Goal: Task Accomplishment & Management: Complete application form

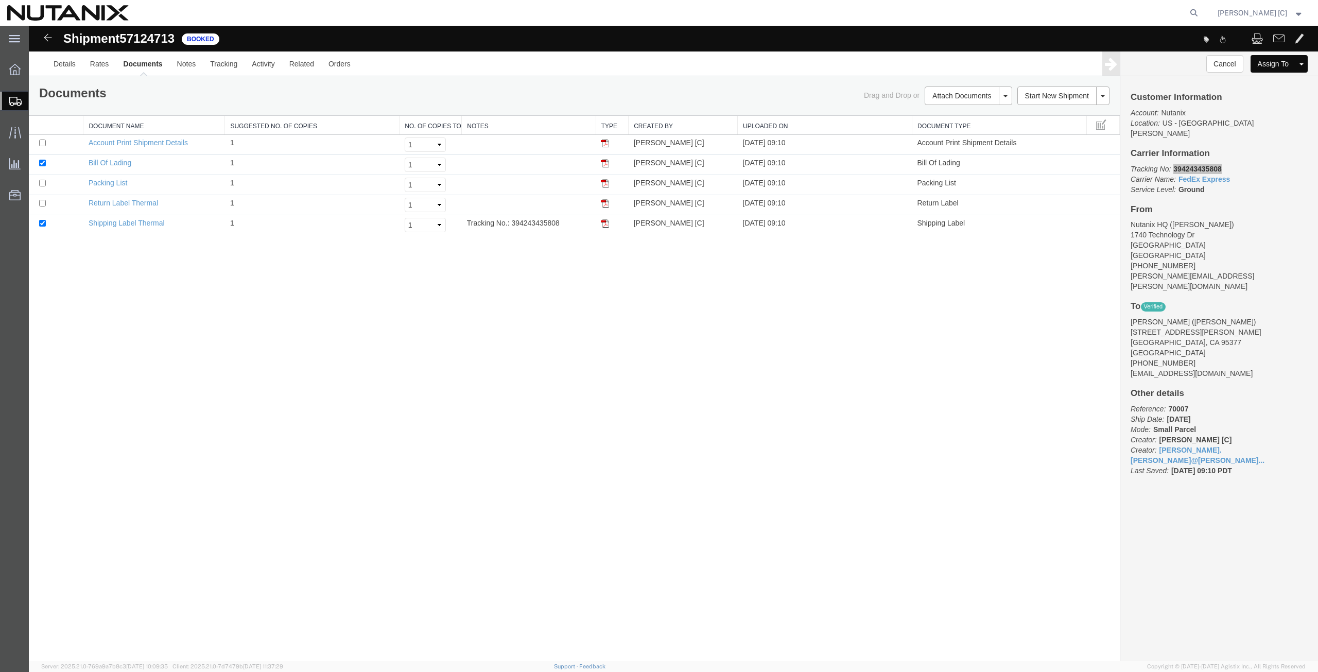
click at [0, 0] on span "Create from Template" at bounding box center [0, 0] width 0 height 0
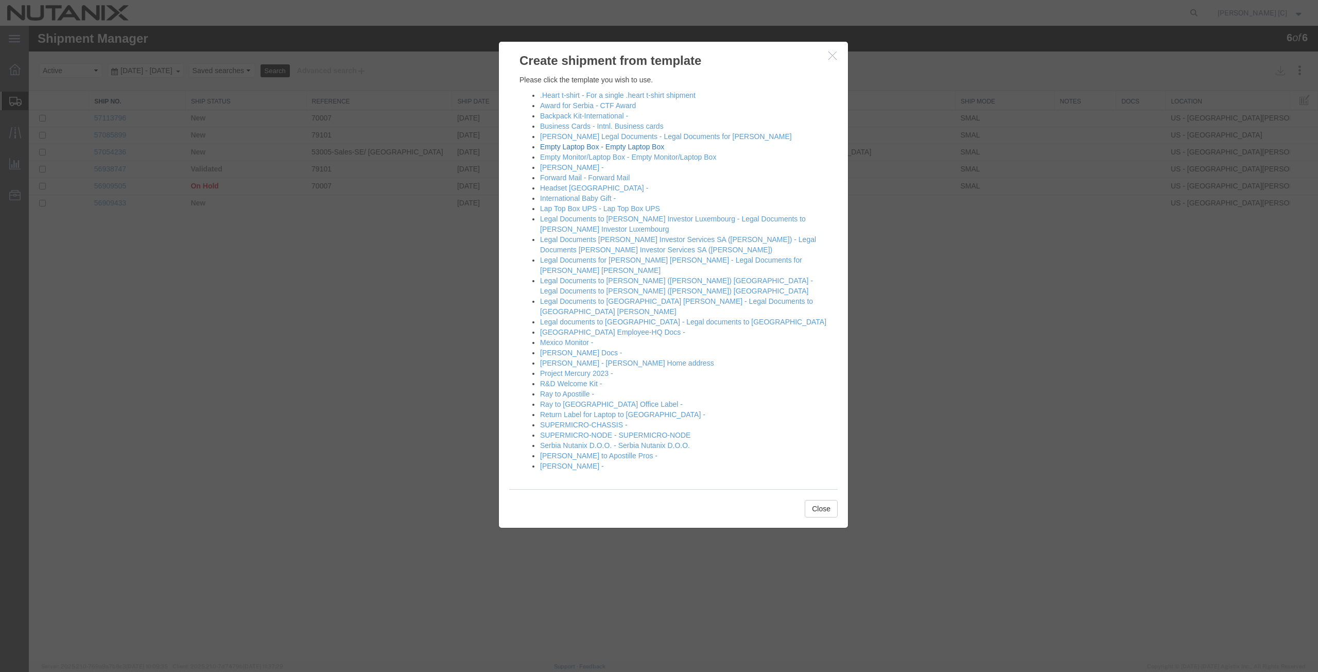
click at [563, 148] on link "Empty Laptop Box - Empty Laptop Box" at bounding box center [602, 147] width 124 height 8
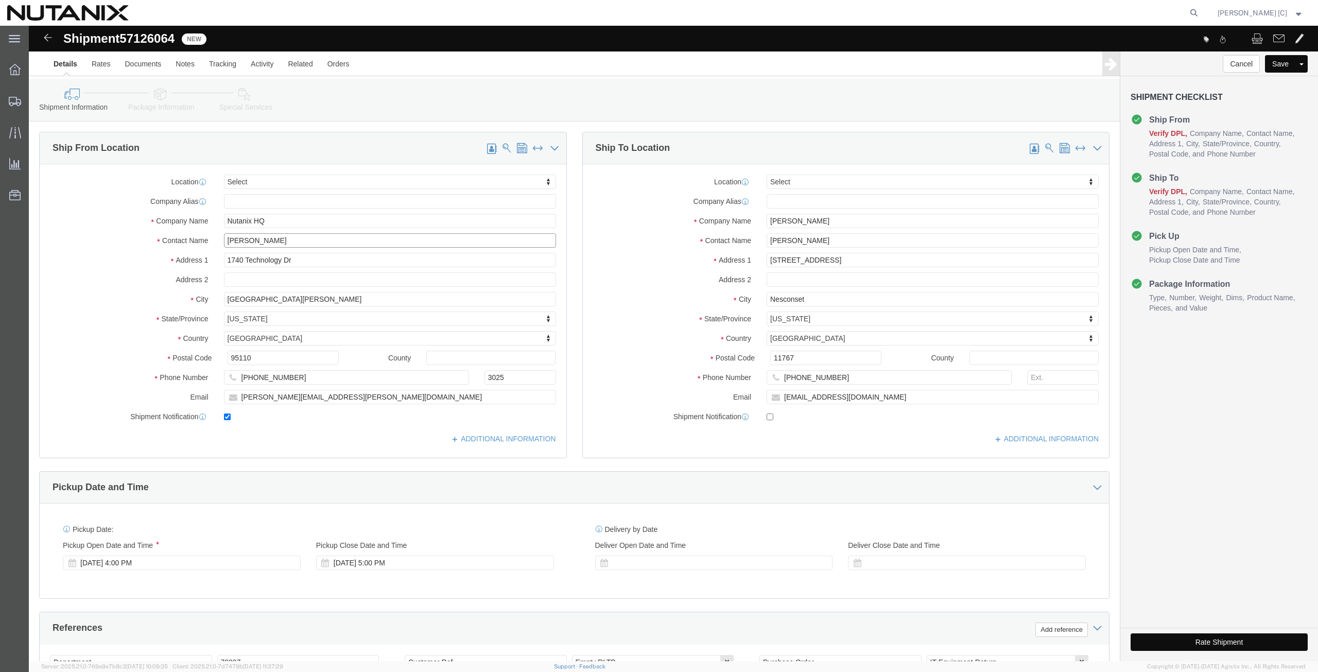
drag, startPoint x: 279, startPoint y: 215, endPoint x: 19, endPoint y: 218, distance: 259.9
click div "Contact Name [PERSON_NAME]"
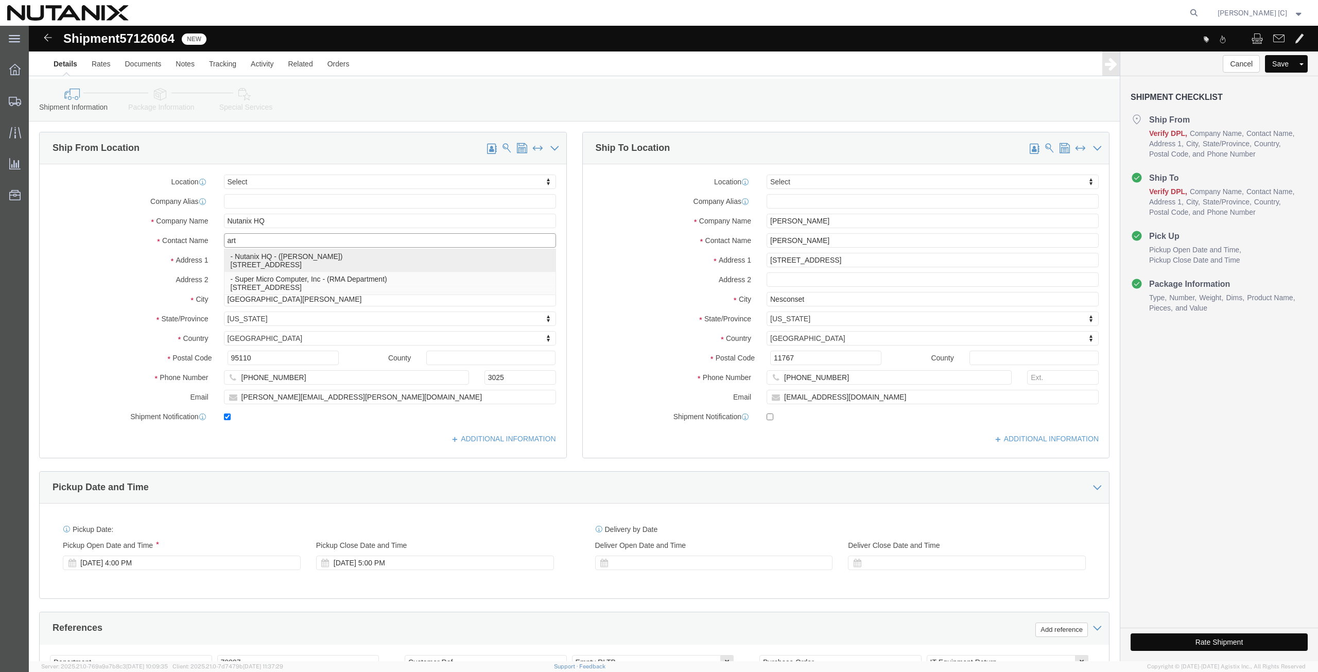
click p "- Nutanix HQ - ([PERSON_NAME]) [STREET_ADDRESS]"
type input "[PERSON_NAME]"
type input "[PHONE_NUMBER]"
type input "[PERSON_NAME][EMAIL_ADDRESS][PERSON_NAME][DOMAIN_NAME]"
select select "CA"
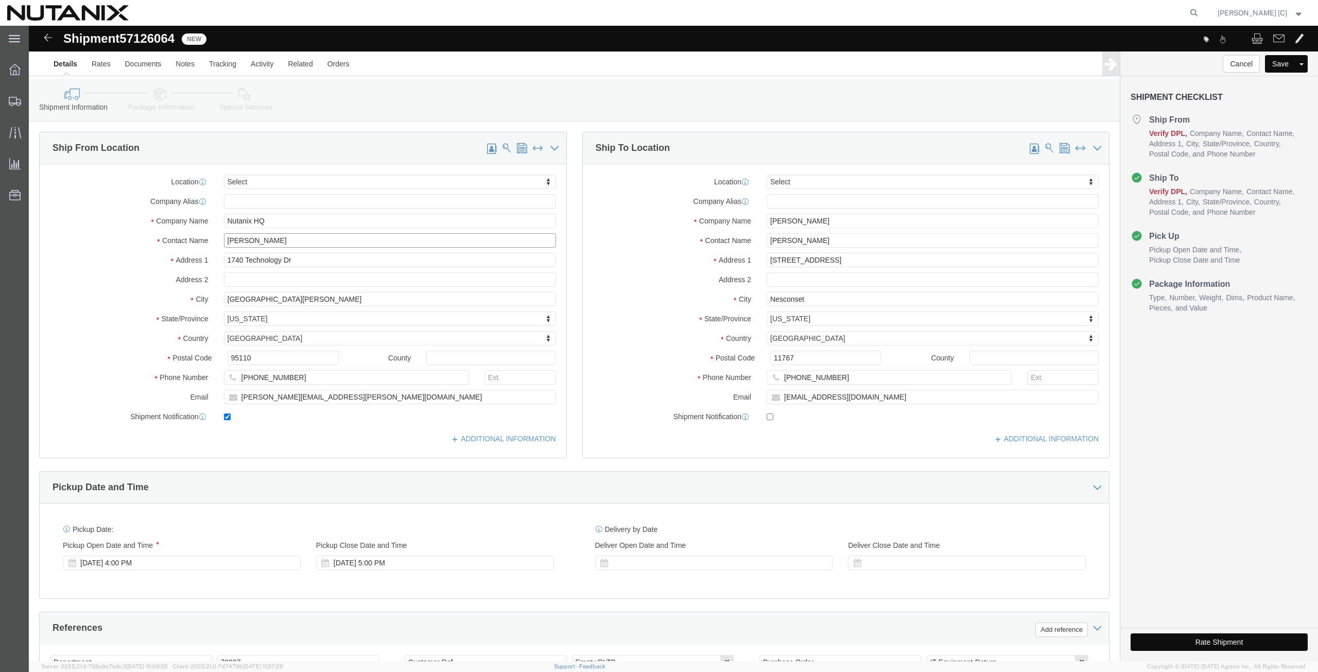
type input "[PERSON_NAME]"
drag, startPoint x: 800, startPoint y: 198, endPoint x: 565, endPoint y: 210, distance: 235.5
click div "Location Select Select My Profile Location [GEOGRAPHIC_DATA] - [GEOGRAPHIC_DATA…"
paste input "[PERSON_NAME] ([PERSON_NAME]) [PERSON_NAME]"
type input "[PERSON_NAME] ([PERSON_NAME]) [PERSON_NAME]"
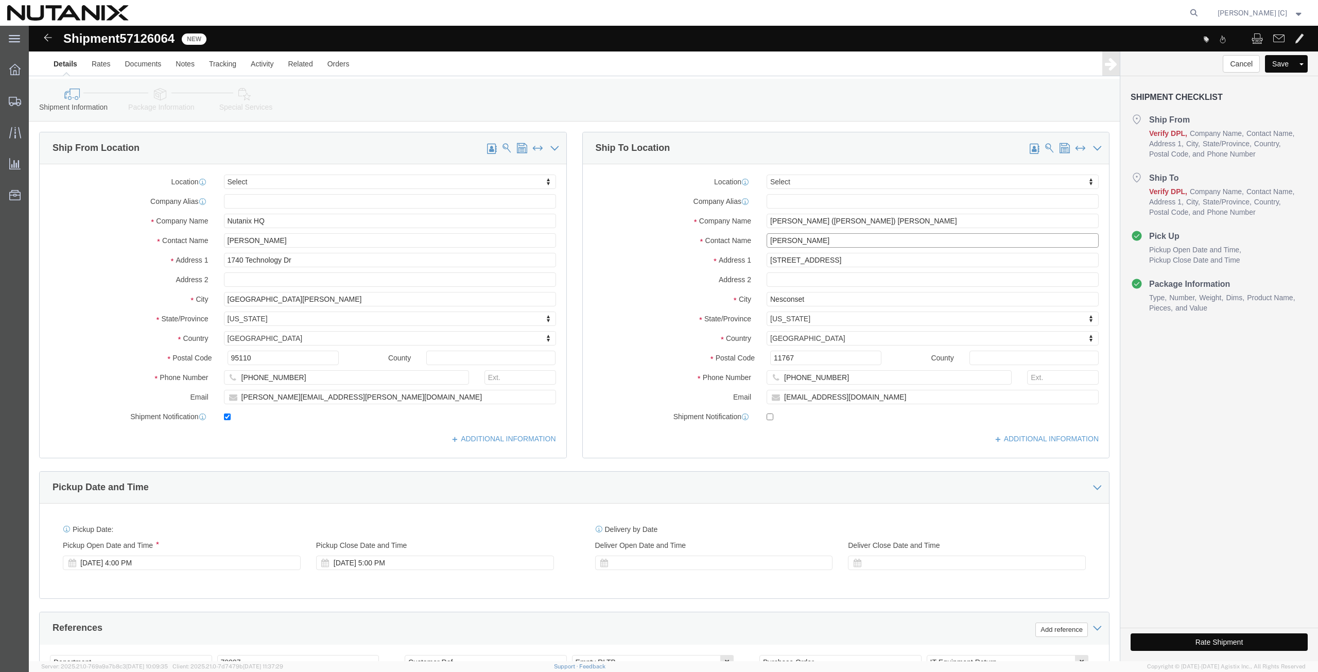
drag, startPoint x: 802, startPoint y: 213, endPoint x: 602, endPoint y: 244, distance: 202.1
click div "Location Select Select My Profile Location [GEOGRAPHIC_DATA] - [GEOGRAPHIC_DATA…"
paste input "[PERSON_NAME] ([PERSON_NAME]) [PERSON_NAME]"
type input "[PERSON_NAME] ([PERSON_NAME]) [PERSON_NAME]"
drag, startPoint x: 798, startPoint y: 238, endPoint x: 604, endPoint y: 241, distance: 194.1
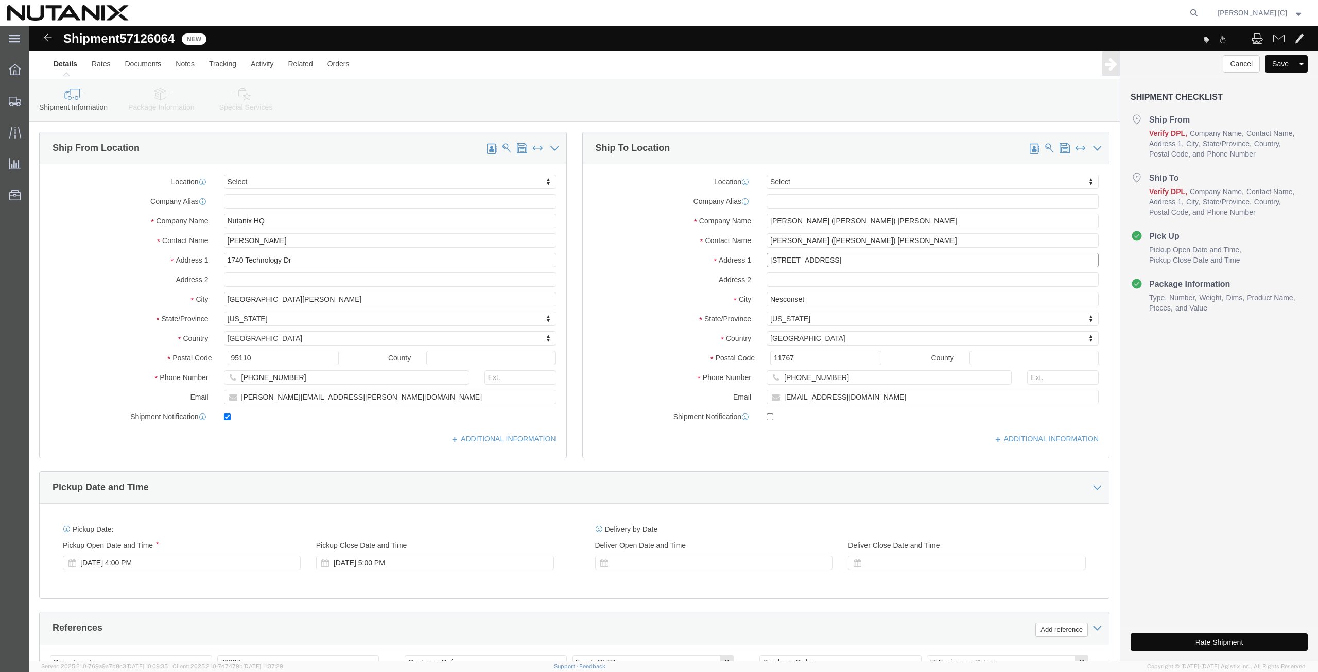
click div "Address [STREET_ADDRESS]"
paste input "0 West [PERSON_NAME]"
type input "[STREET_ADDRESS][PERSON_NAME]"
click input "text"
paste input "Apt. 4"
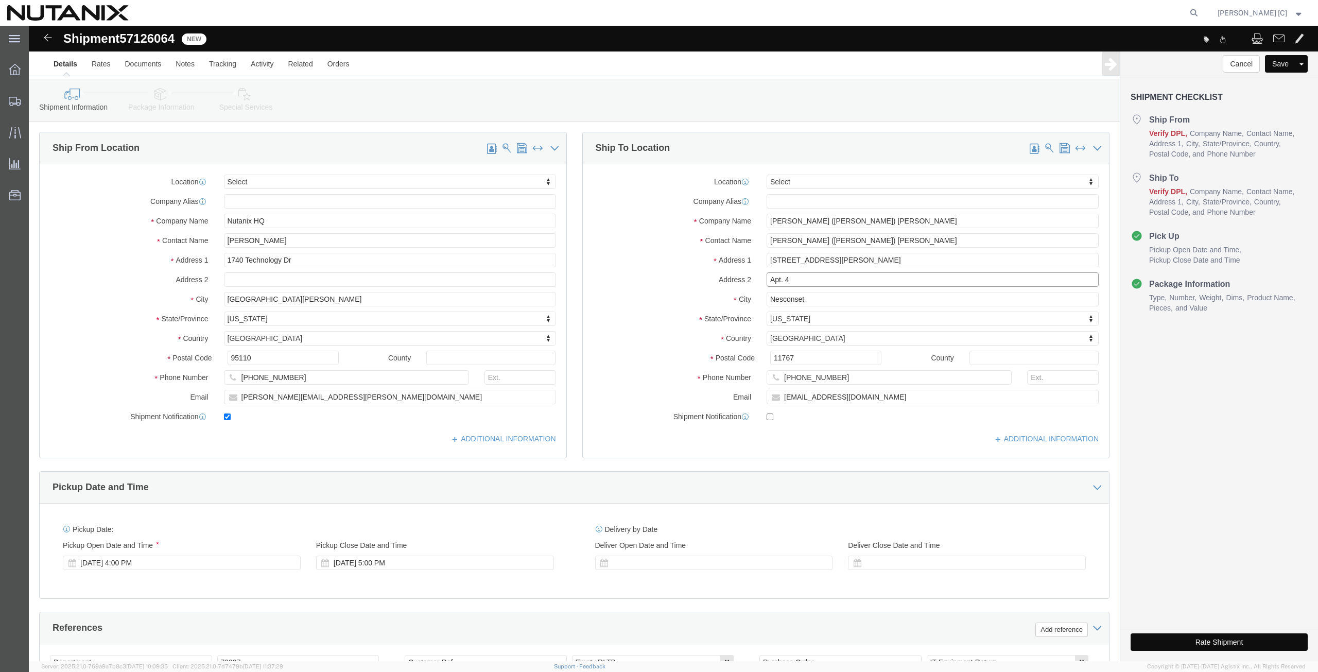
type input "Apt. 4"
drag, startPoint x: 778, startPoint y: 271, endPoint x: 617, endPoint y: 274, distance: 161.1
click div "City Nesconset"
paste input "[PERSON_NAME]"
type input "[PERSON_NAME]"
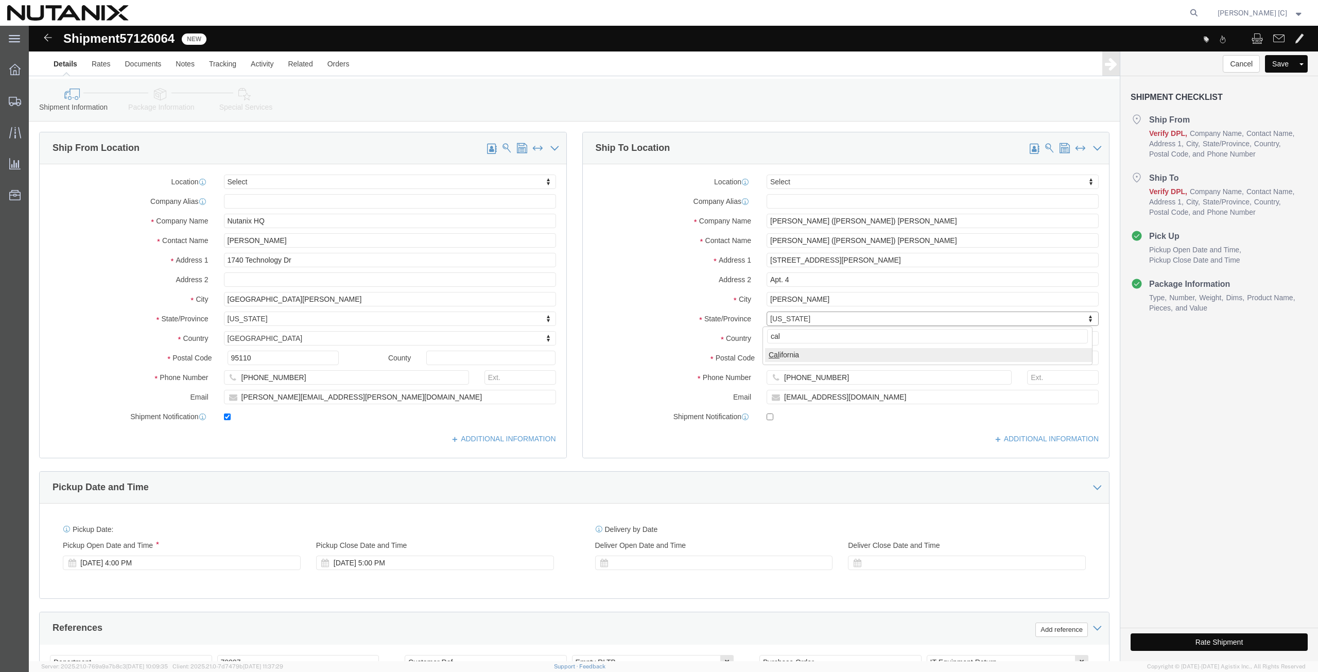
type input "cal"
select select "CA"
drag, startPoint x: 778, startPoint y: 331, endPoint x: 607, endPoint y: 332, distance: 170.9
click div "Postal Code 11767"
paste input "95008"
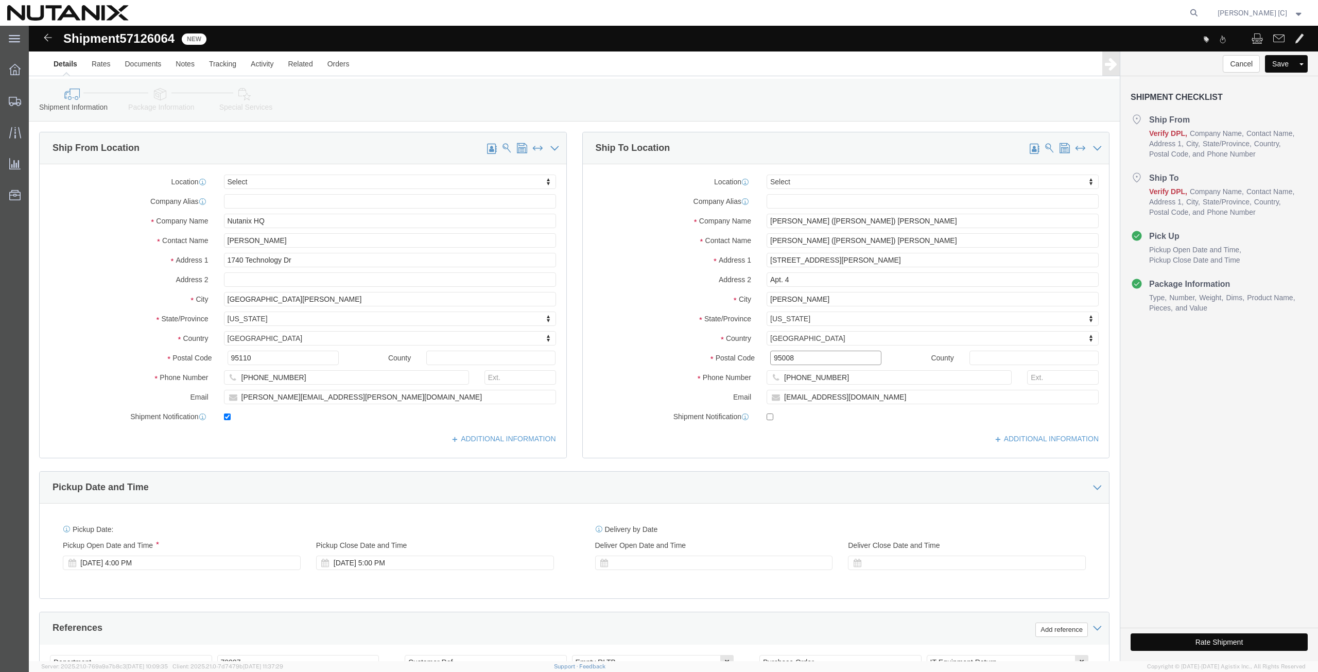
type input "95008"
drag, startPoint x: 807, startPoint y: 353, endPoint x: 557, endPoint y: 361, distance: 250.2
click div "Phone Number [PHONE_NUMBER]"
paste input "408) 8388917"
type input "[PHONE_NUMBER]"
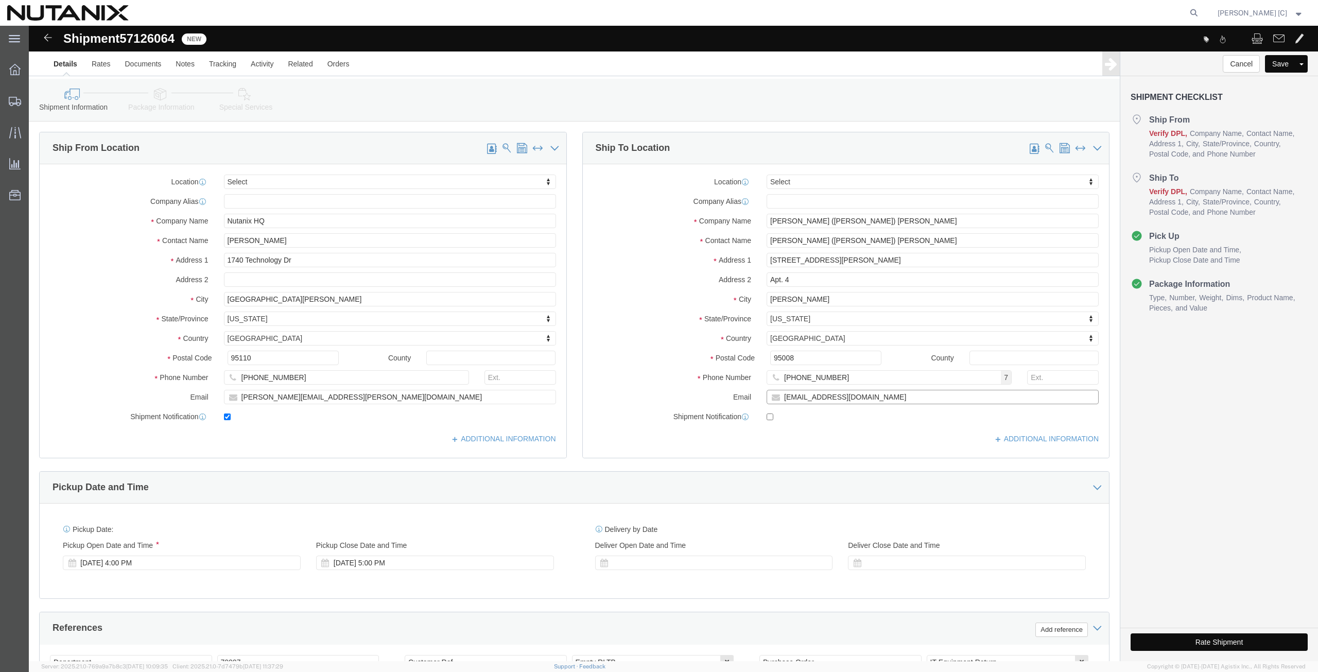
drag, startPoint x: 844, startPoint y: 372, endPoint x: 635, endPoint y: 365, distance: 208.5
click div "Email [EMAIL_ADDRESS][DOMAIN_NAME]"
paste input "[EMAIL_ADDRESS][DOMAIN_NAME]"
type input "[EMAIL_ADDRESS][DOMAIN_NAME]"
checkbox input "true"
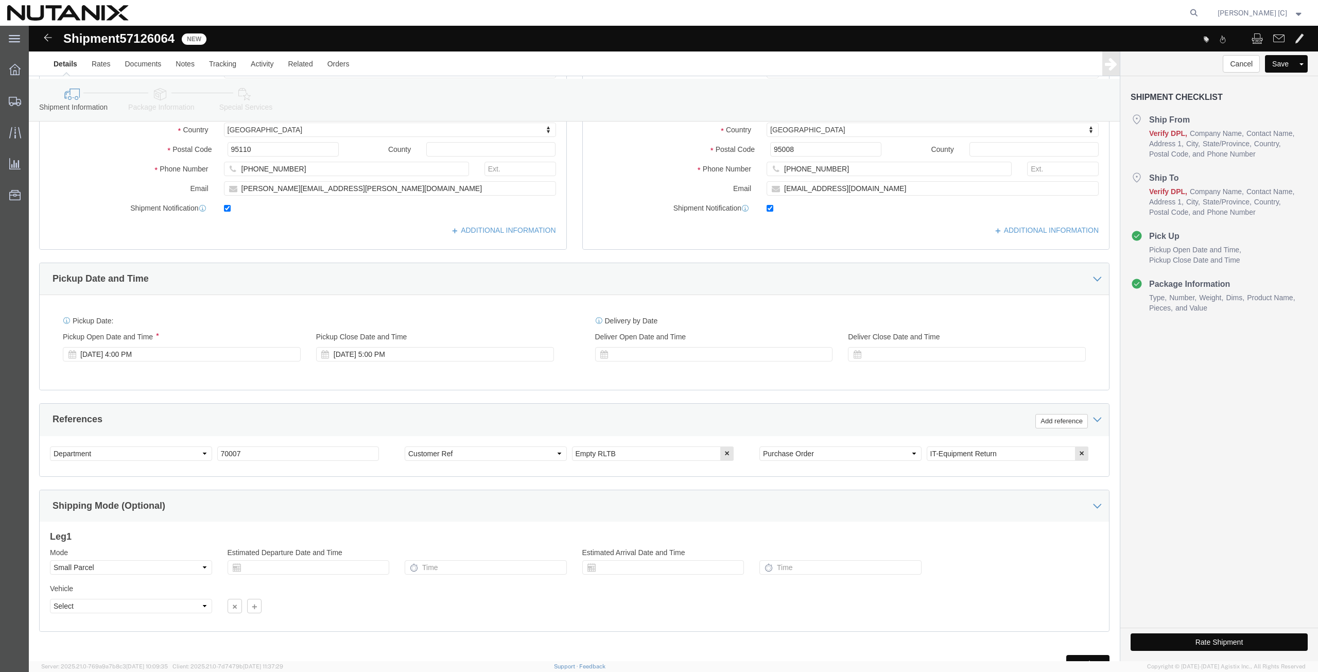
scroll to position [251, 0]
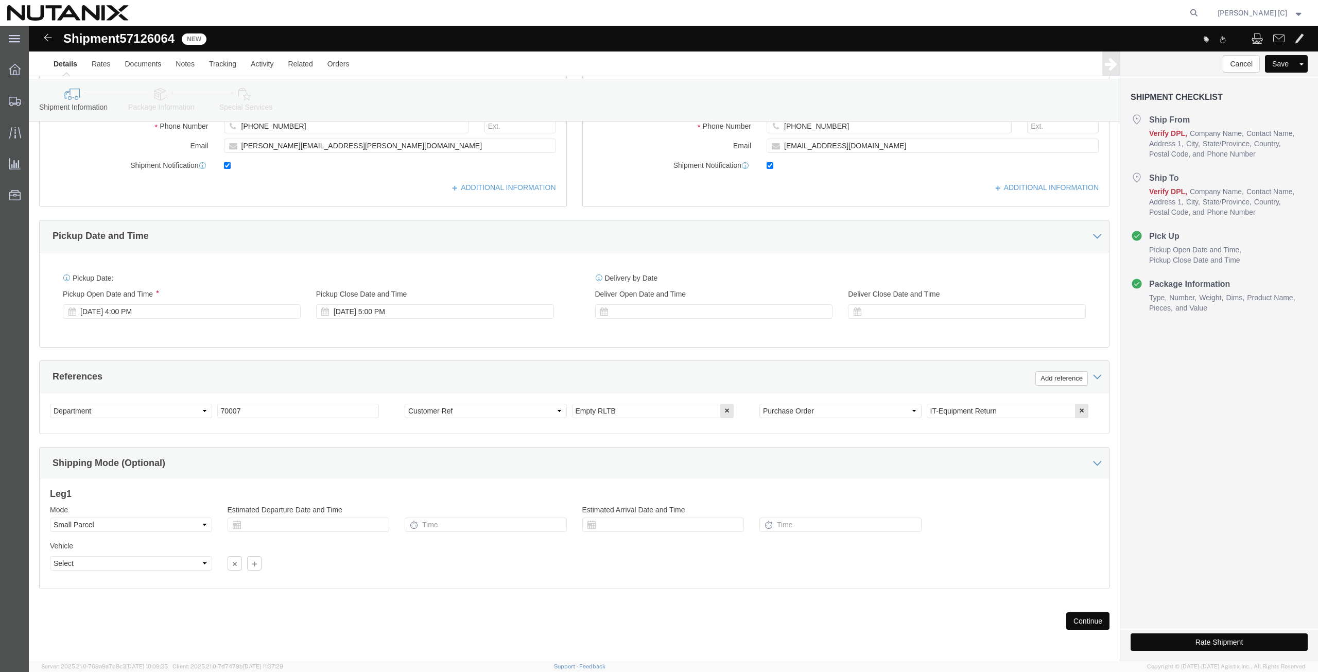
click button "Continue"
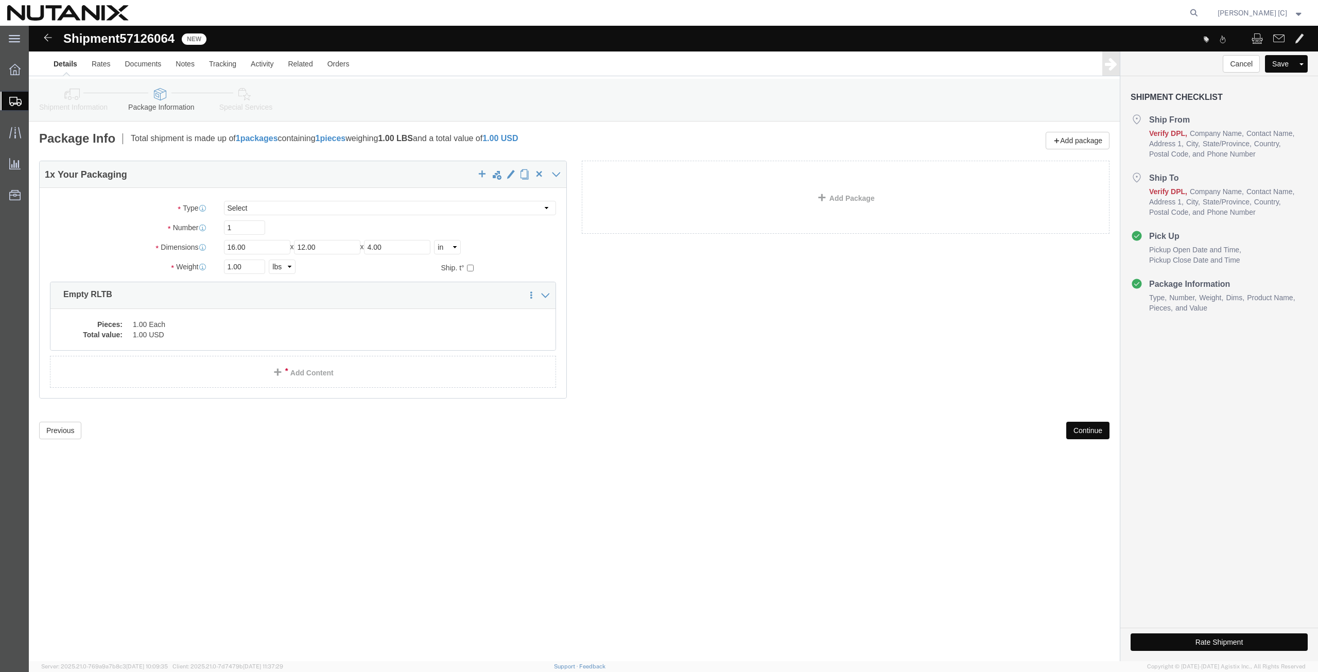
click button "Continue"
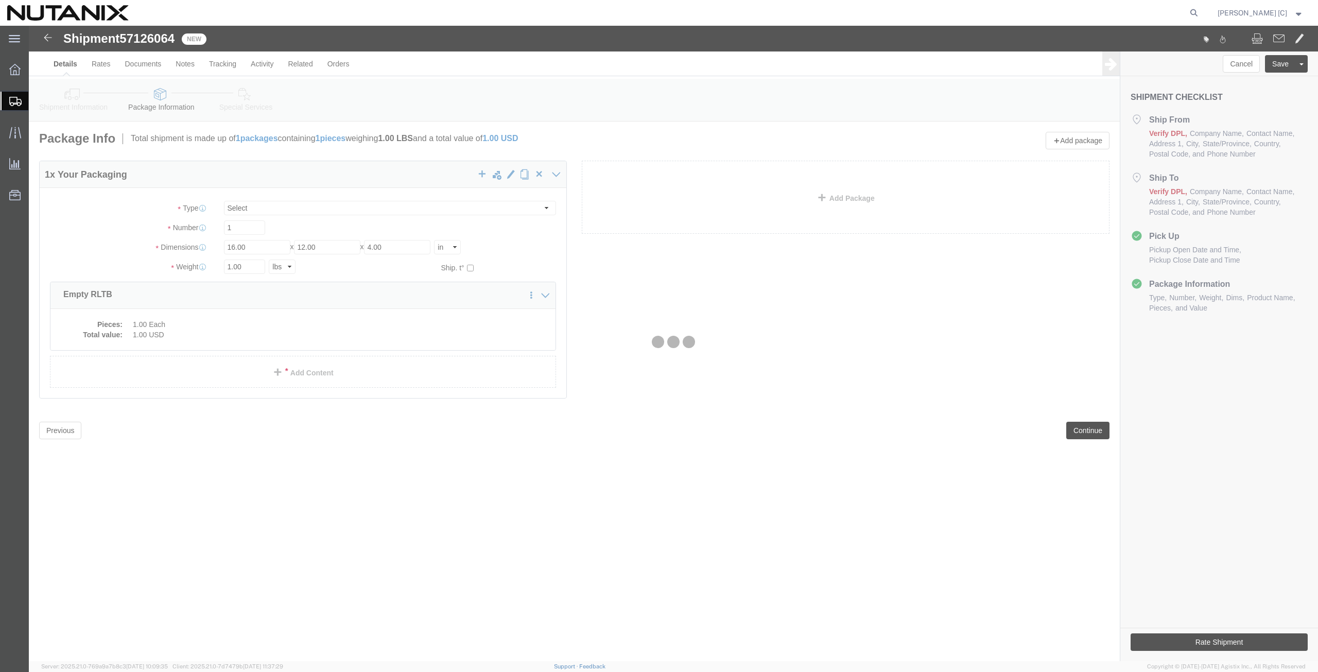
select select
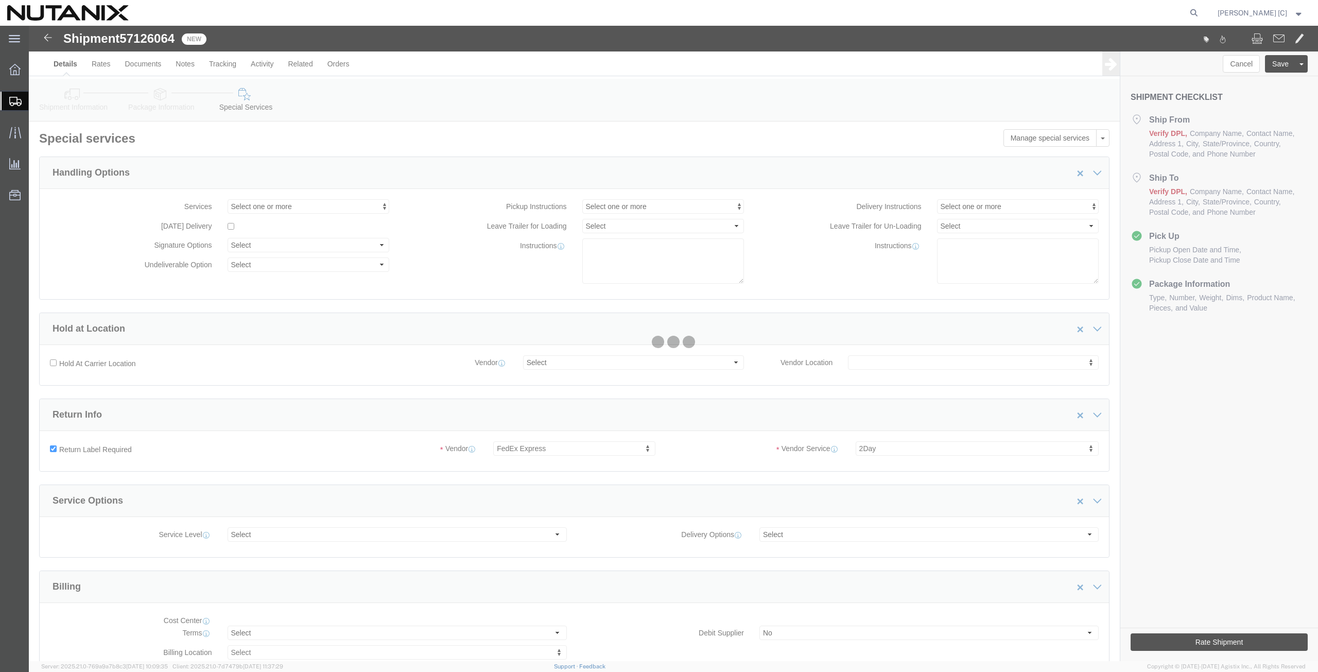
select select "COSTCENTER"
select select "59656"
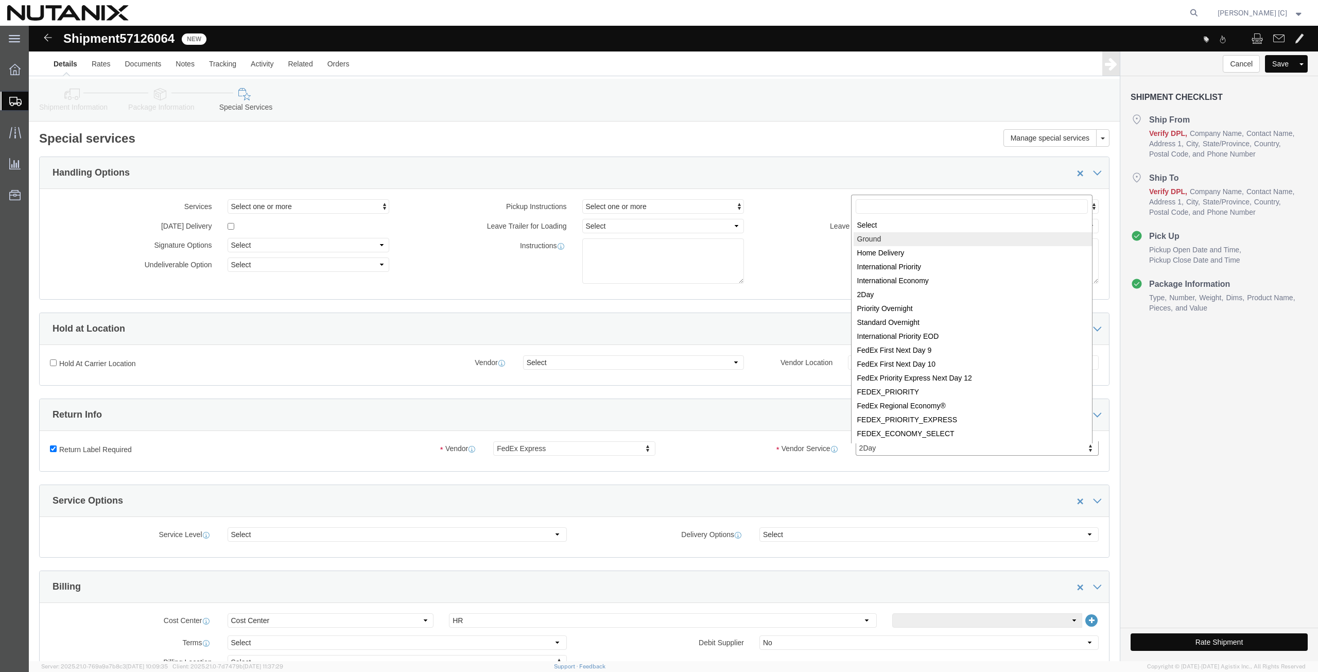
select select "12"
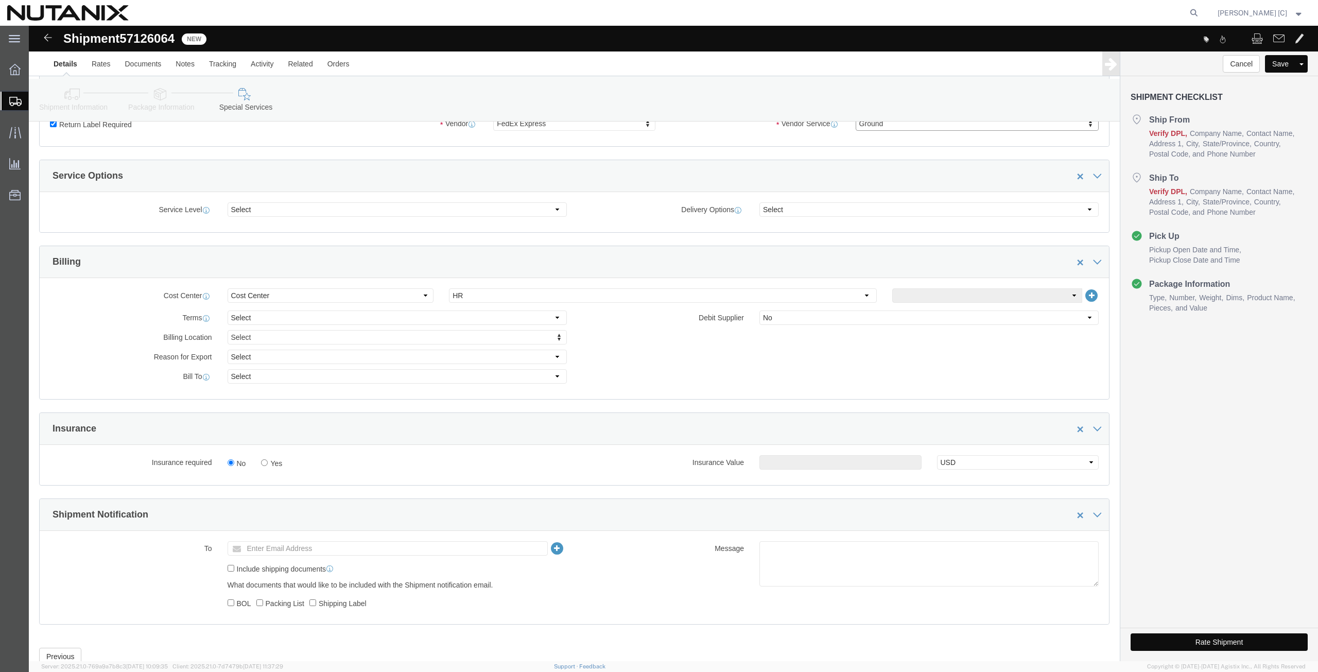
scroll to position [360, 0]
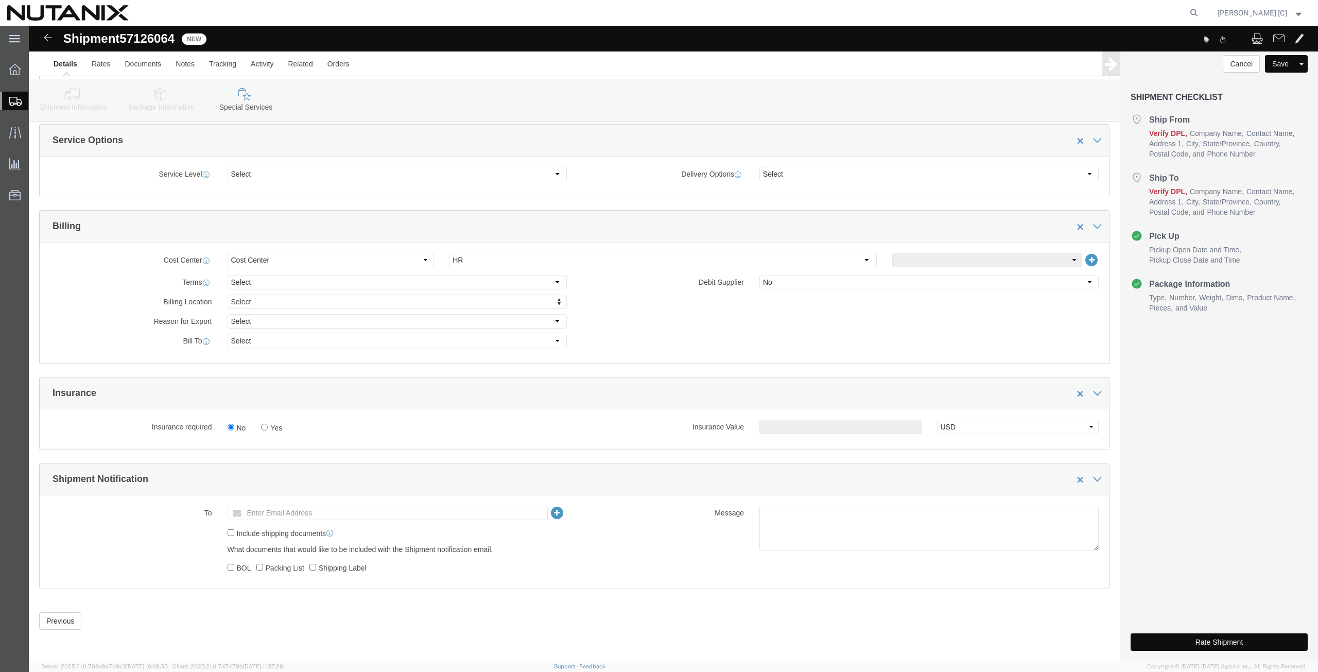
click button "Rate Shipment"
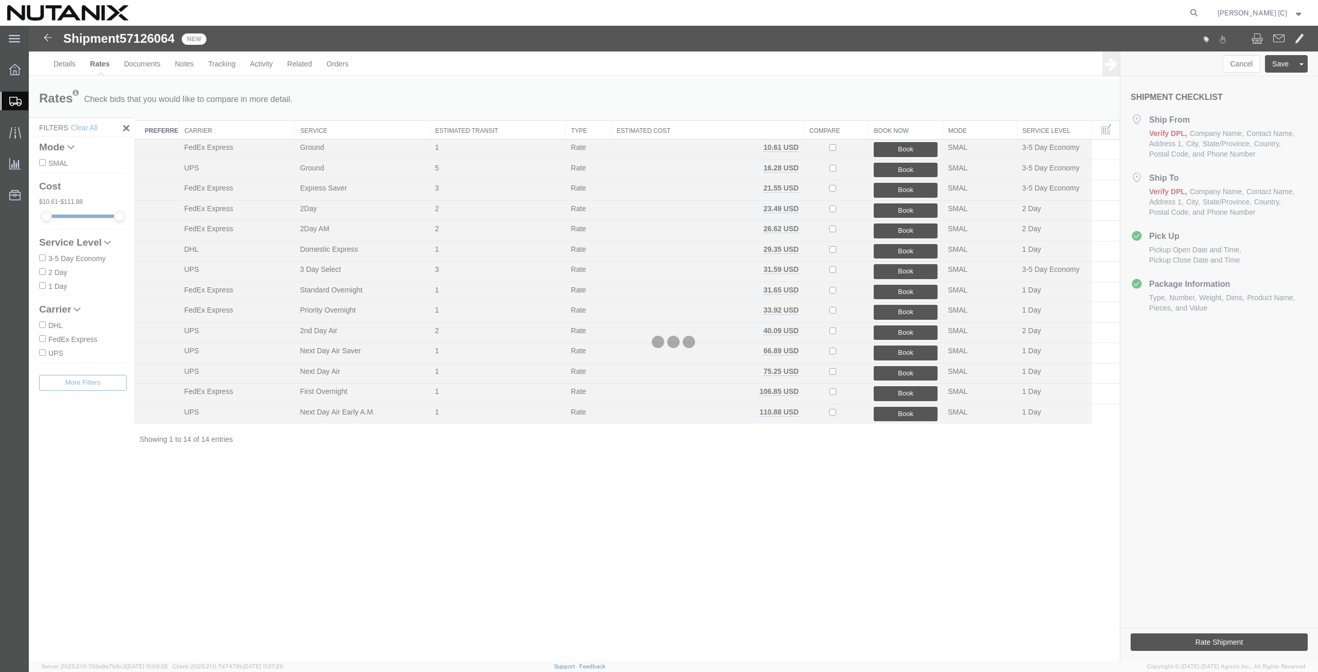
scroll to position [0, 0]
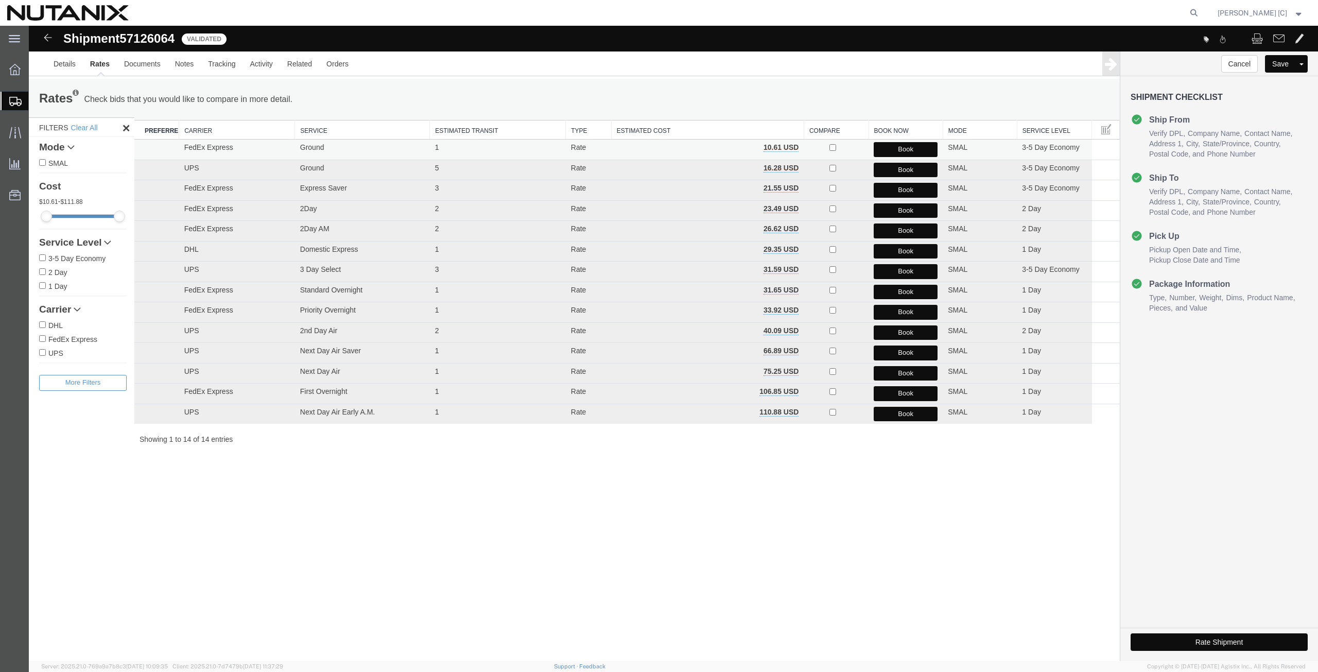
click at [898, 153] on button "Book" at bounding box center [905, 149] width 64 height 15
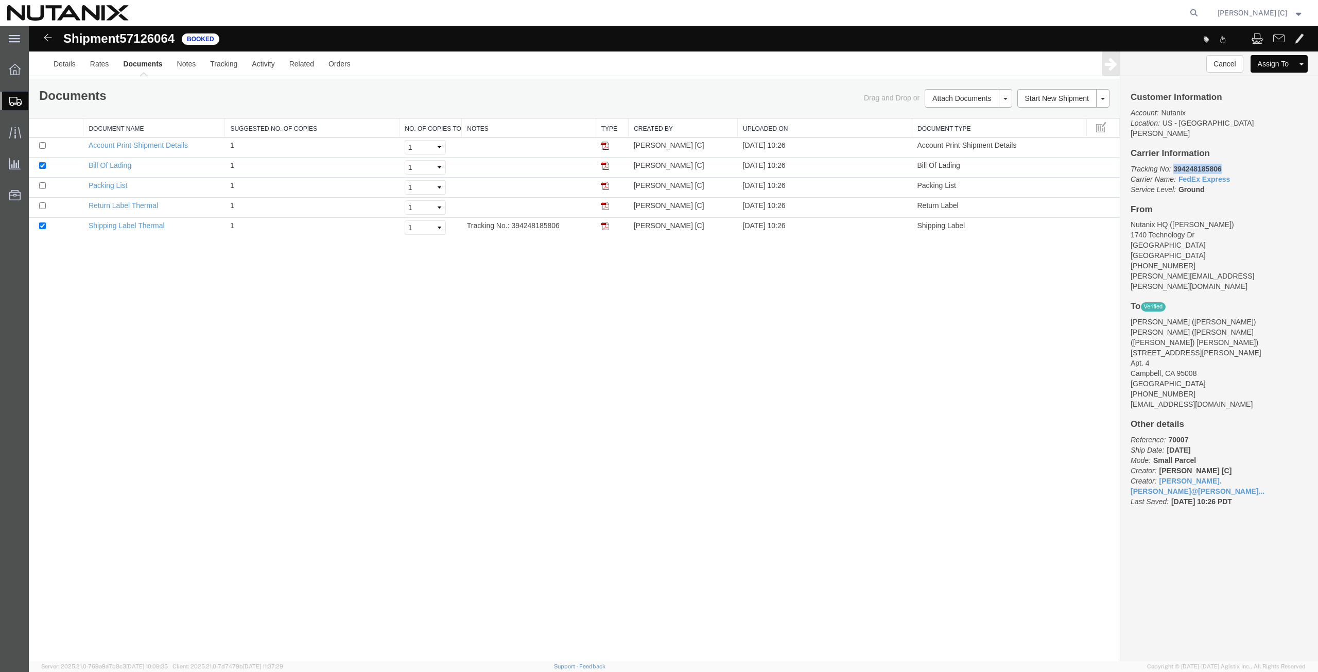
drag, startPoint x: 1222, startPoint y: 160, endPoint x: 1171, endPoint y: 162, distance: 51.5
click at [1171, 164] on p "Tracking No: 394248185806 Carrier Name: FedEx Express FedEx Express Service Lev…" at bounding box center [1218, 179] width 177 height 31
copy b "394248185806"
click at [608, 203] on img at bounding box center [605, 206] width 8 height 8
click at [0, 0] on span "Create from Template" at bounding box center [0, 0] width 0 height 0
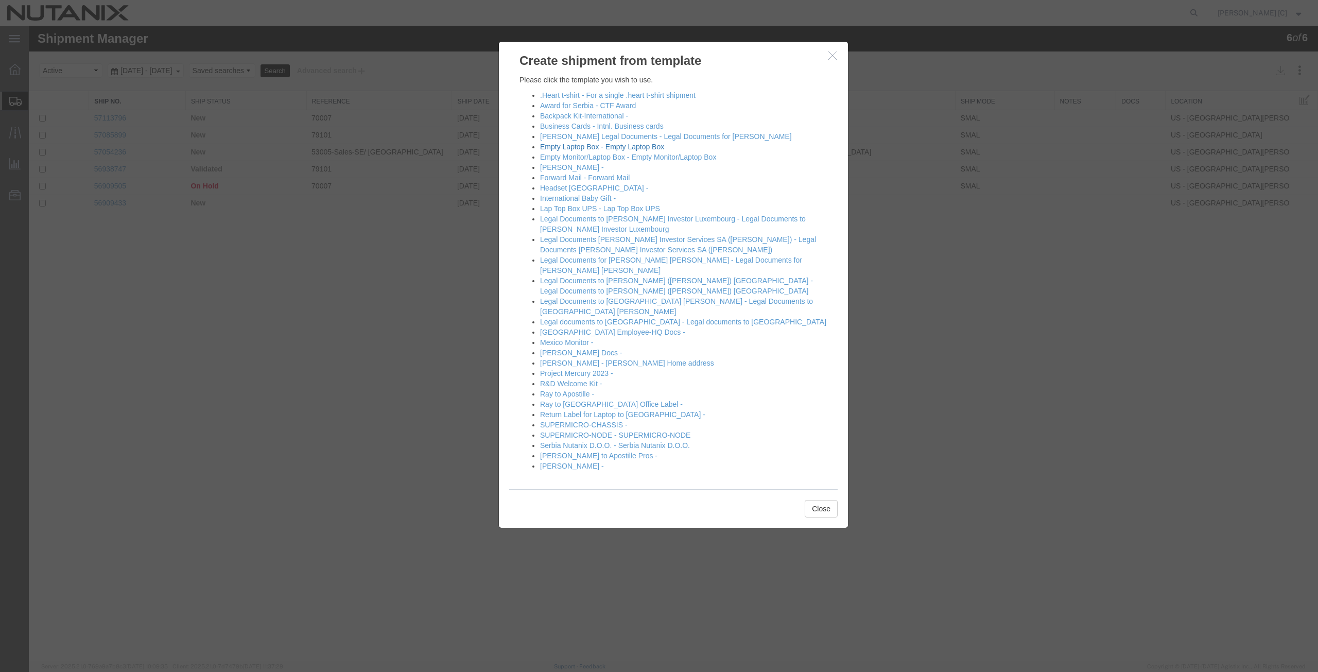
click at [566, 146] on link "Empty Laptop Box - Empty Laptop Box" at bounding box center [602, 147] width 124 height 8
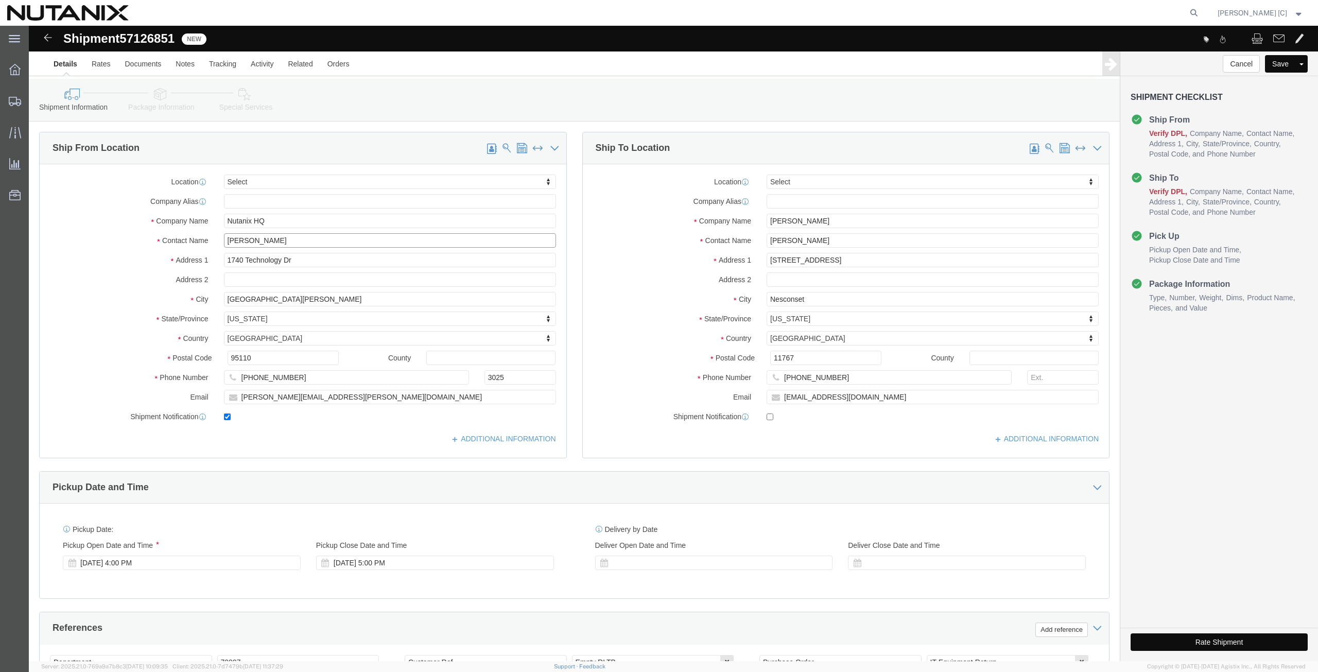
drag, startPoint x: 268, startPoint y: 214, endPoint x: 140, endPoint y: 222, distance: 128.4
click div "Location Select Select My Profile Location [GEOGRAPHIC_DATA] - [GEOGRAPHIC_DATA…"
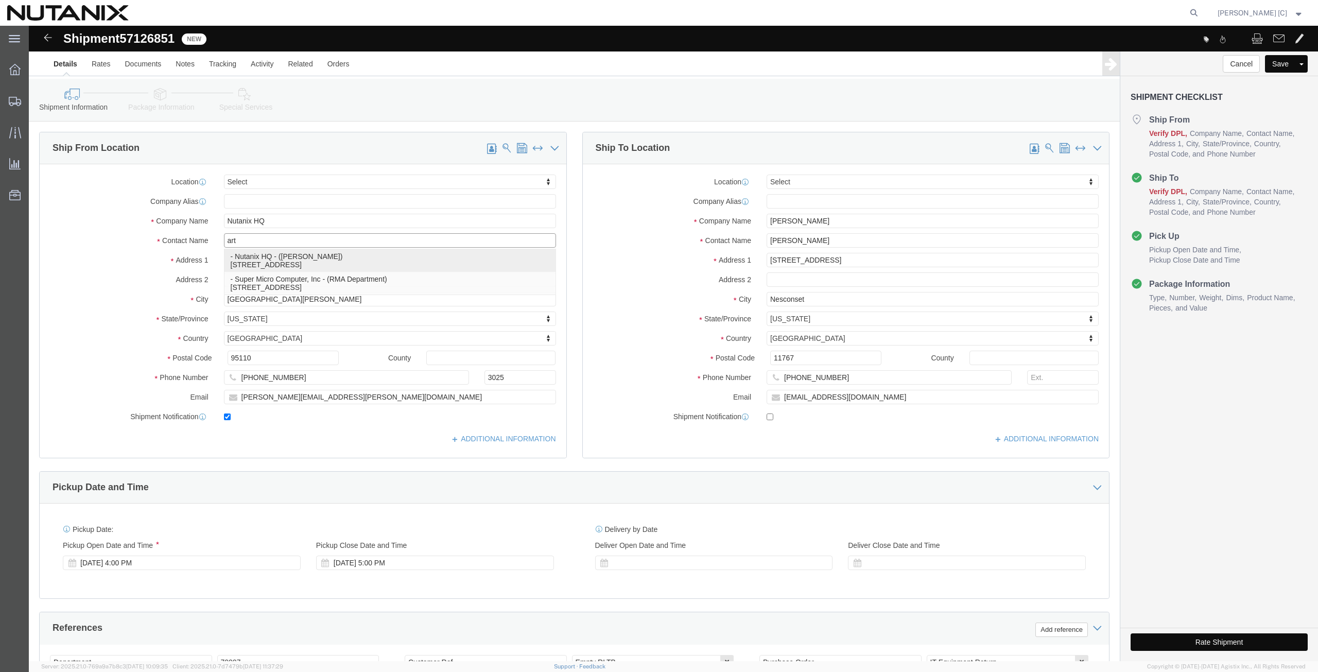
click p "- Nutanix HQ - ([PERSON_NAME]) [STREET_ADDRESS]"
type input "[PERSON_NAME]"
type input "[PHONE_NUMBER]"
type input "[PERSON_NAME][EMAIL_ADDRESS][PERSON_NAME][DOMAIN_NAME]"
select select "CA"
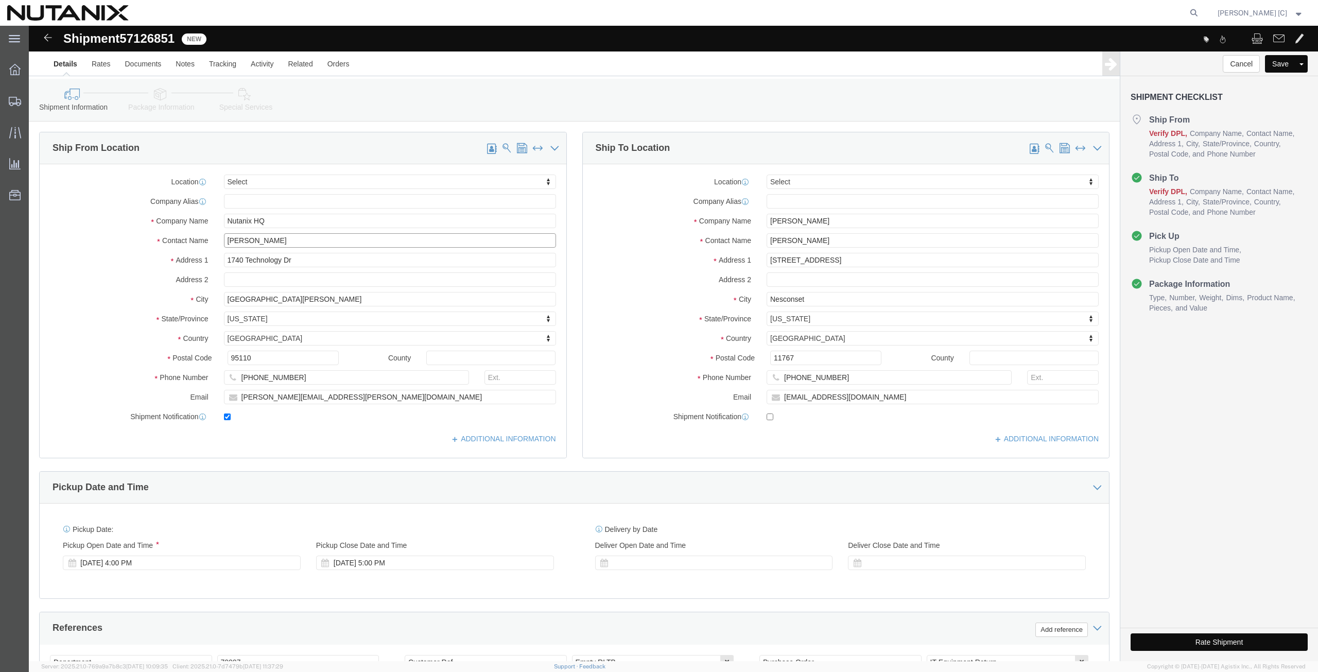
type input "[PERSON_NAME]"
drag, startPoint x: 802, startPoint y: 197, endPoint x: 743, endPoint y: 198, distance: 59.2
click input "[PERSON_NAME]"
drag, startPoint x: 807, startPoint y: 217, endPoint x: 672, endPoint y: 234, distance: 136.4
click div "Location Select Select My Profile Location [GEOGRAPHIC_DATA] - [GEOGRAPHIC_DATA…"
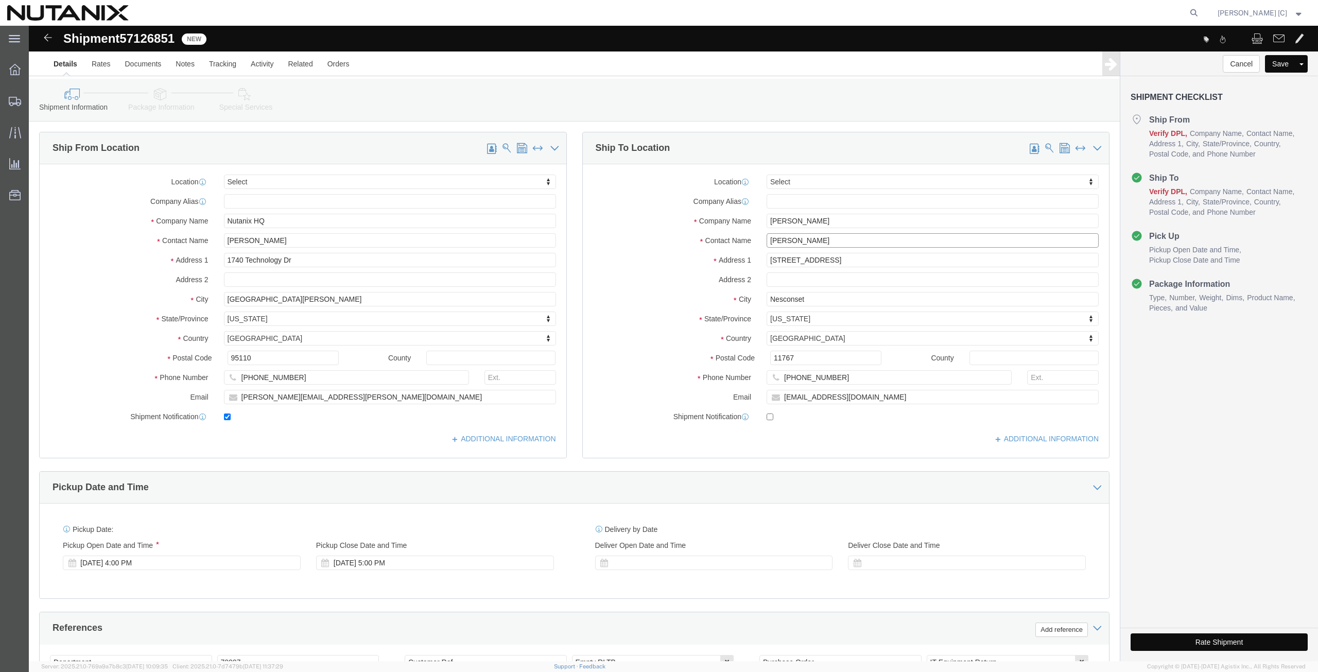
paste input "[PERSON_NAME]"
type input "[PERSON_NAME]"
drag, startPoint x: 810, startPoint y: 198, endPoint x: 583, endPoint y: 210, distance: 226.8
click div "Location Select Select My Profile Location [GEOGRAPHIC_DATA] - [GEOGRAPHIC_DATA…"
paste input "[PERSON_NAME]"
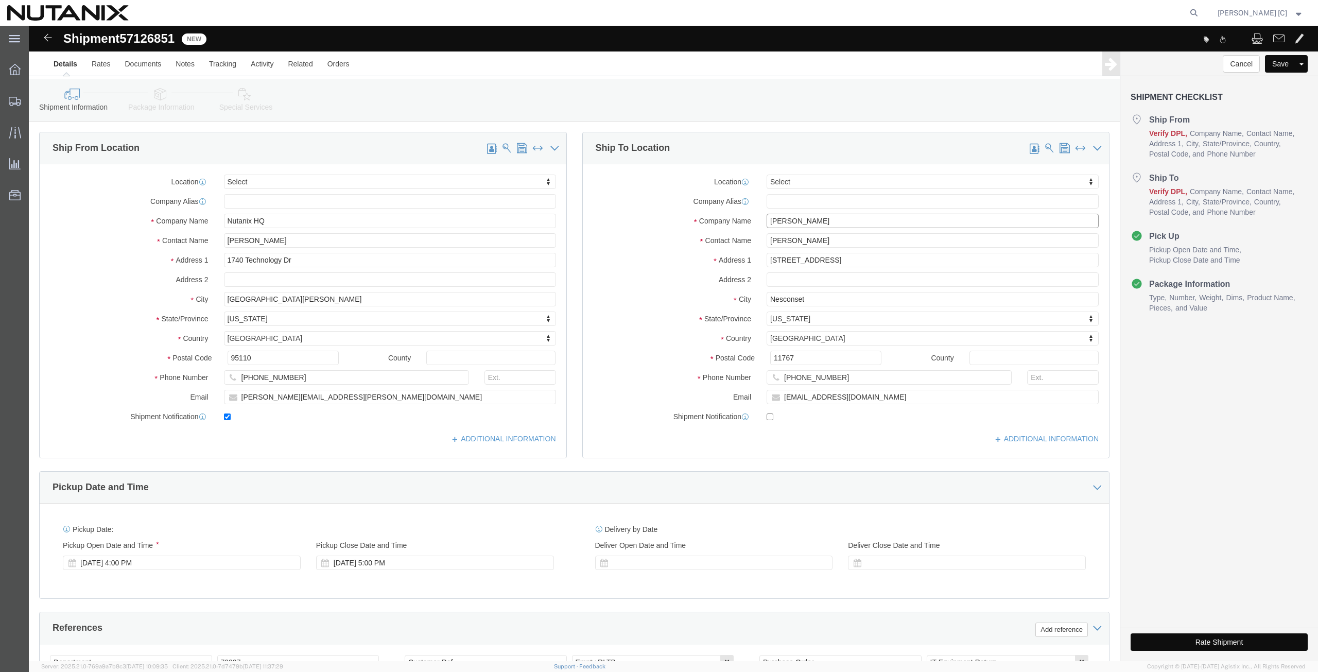
type input "[PERSON_NAME]"
drag, startPoint x: 802, startPoint y: 232, endPoint x: 622, endPoint y: 250, distance: 181.0
click div "Location Select Select My Profile Location [GEOGRAPHIC_DATA] - [GEOGRAPHIC_DATA…"
paste input "768 [PERSON_NAME] Ln."
type input "[STREET_ADDRESS][PERSON_NAME]"
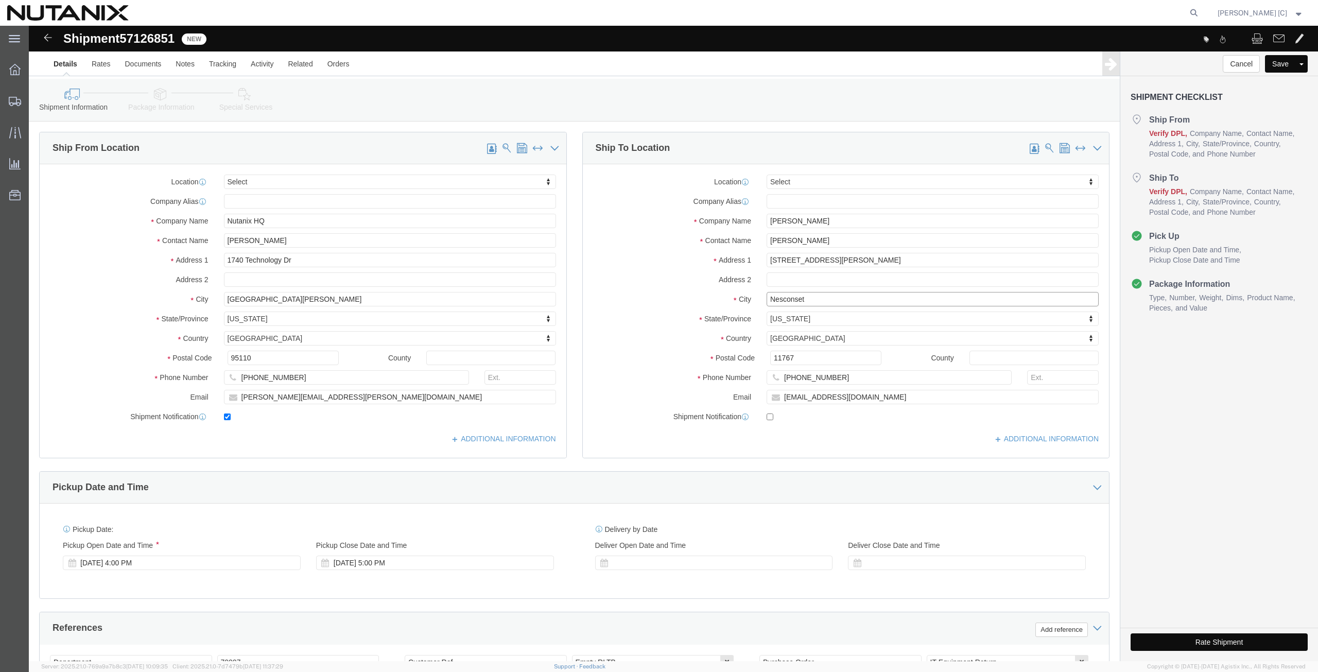
drag, startPoint x: 781, startPoint y: 273, endPoint x: 640, endPoint y: 278, distance: 141.1
click div "City Nesconset"
paste input "[PERSON_NAME]"
type input "[PERSON_NAME]"
type input "cal"
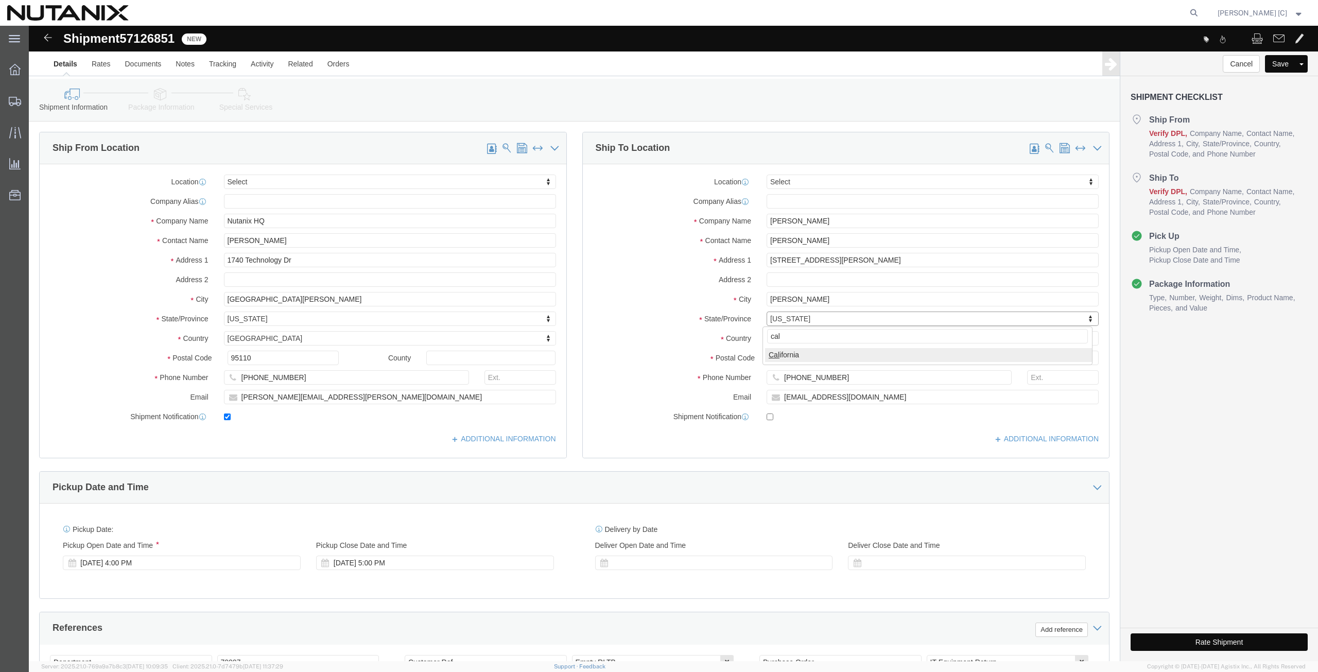
select select "CA"
drag, startPoint x: 774, startPoint y: 332, endPoint x: 614, endPoint y: 347, distance: 160.8
click div "Location Select Select My Profile Location [GEOGRAPHIC_DATA] - [GEOGRAPHIC_DATA…"
paste input "9537"
type input "95377"
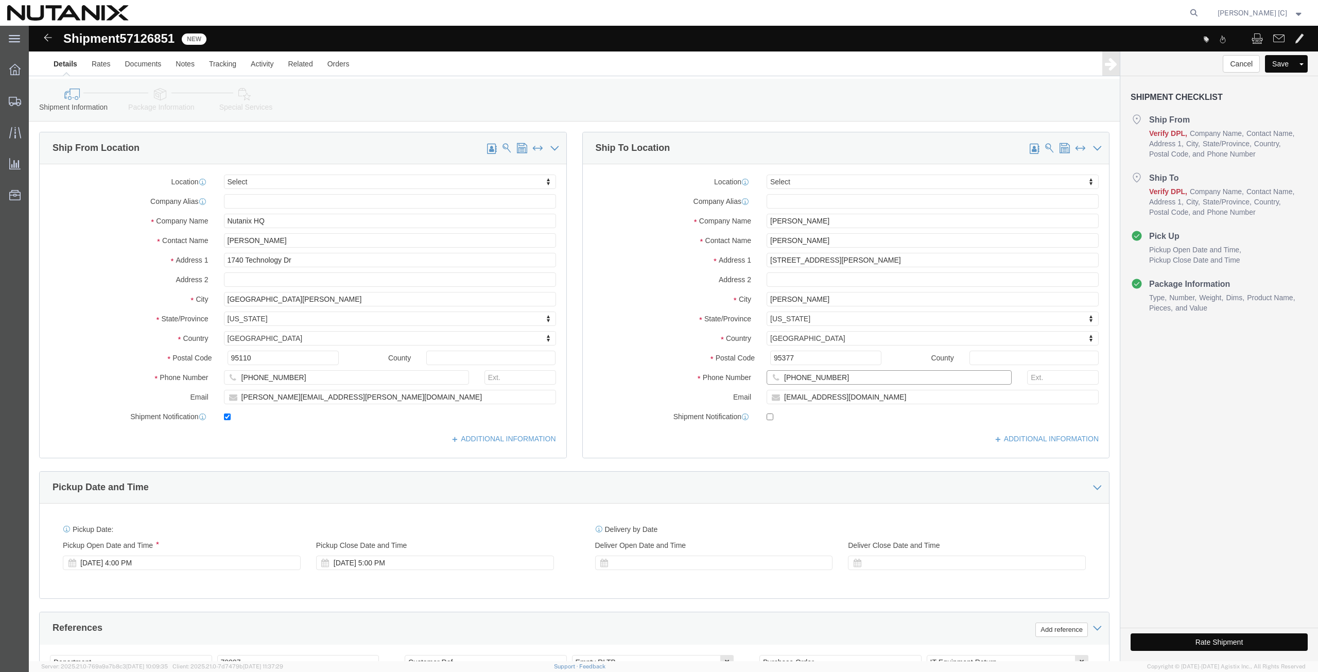
drag, startPoint x: 810, startPoint y: 347, endPoint x: 603, endPoint y: 348, distance: 206.9
click div "Phone Number [PHONE_NUMBER]"
paste input "[PHONE_NUMBER]"
type input "[PHONE_NUMBER]"
drag, startPoint x: 828, startPoint y: 371, endPoint x: 681, endPoint y: 394, distance: 148.1
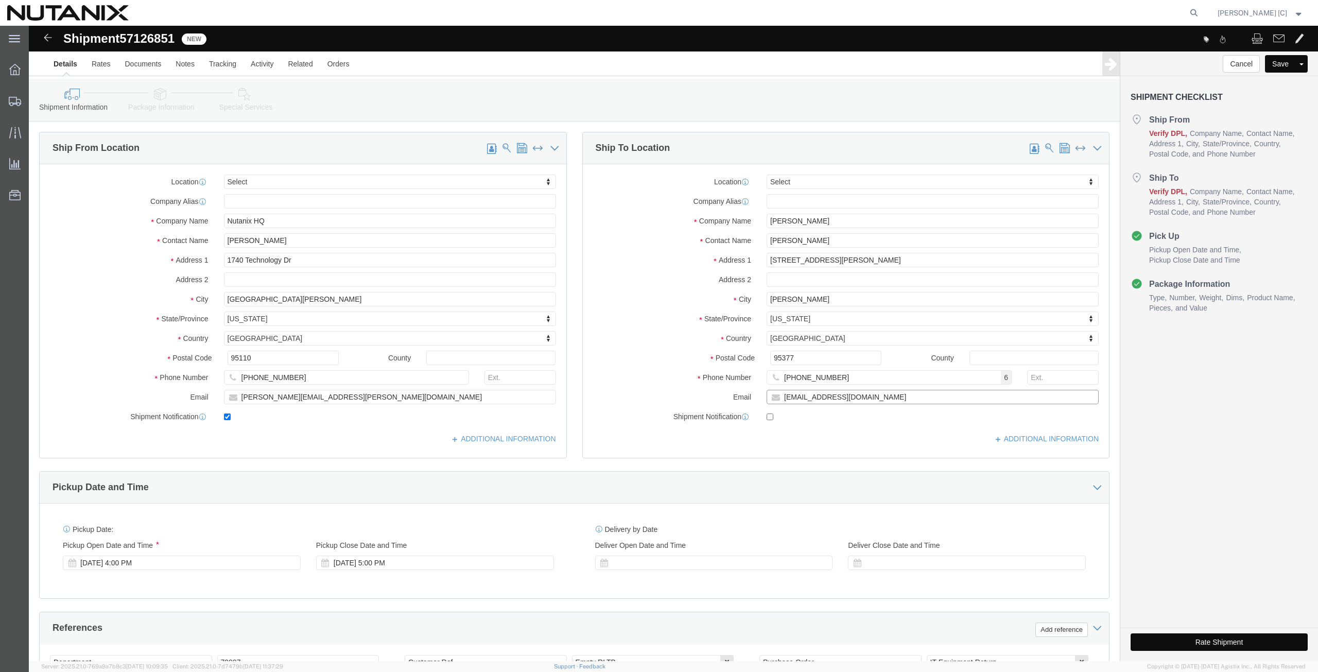
click div "Location Select Select My Profile Location [GEOGRAPHIC_DATA] - [GEOGRAPHIC_DATA…"
paste input "chetanbadami"
type input "[EMAIL_ADDRESS][DOMAIN_NAME]"
click input "checkbox"
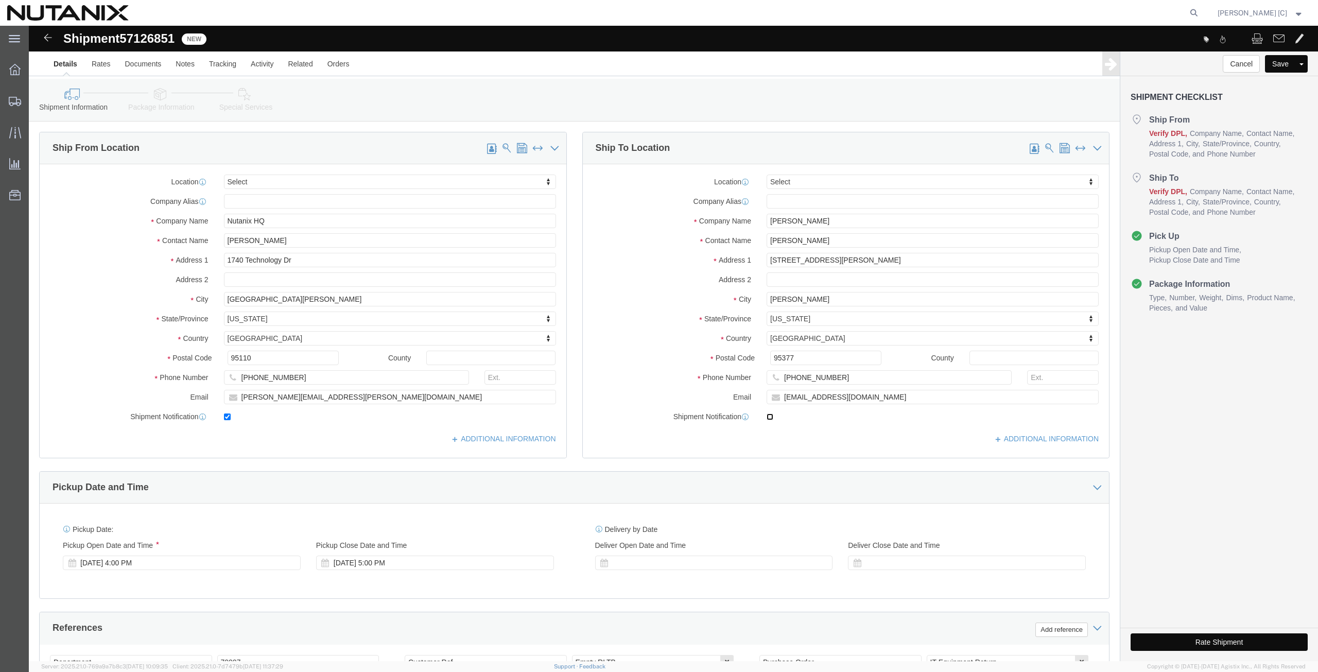
checkbox input "true"
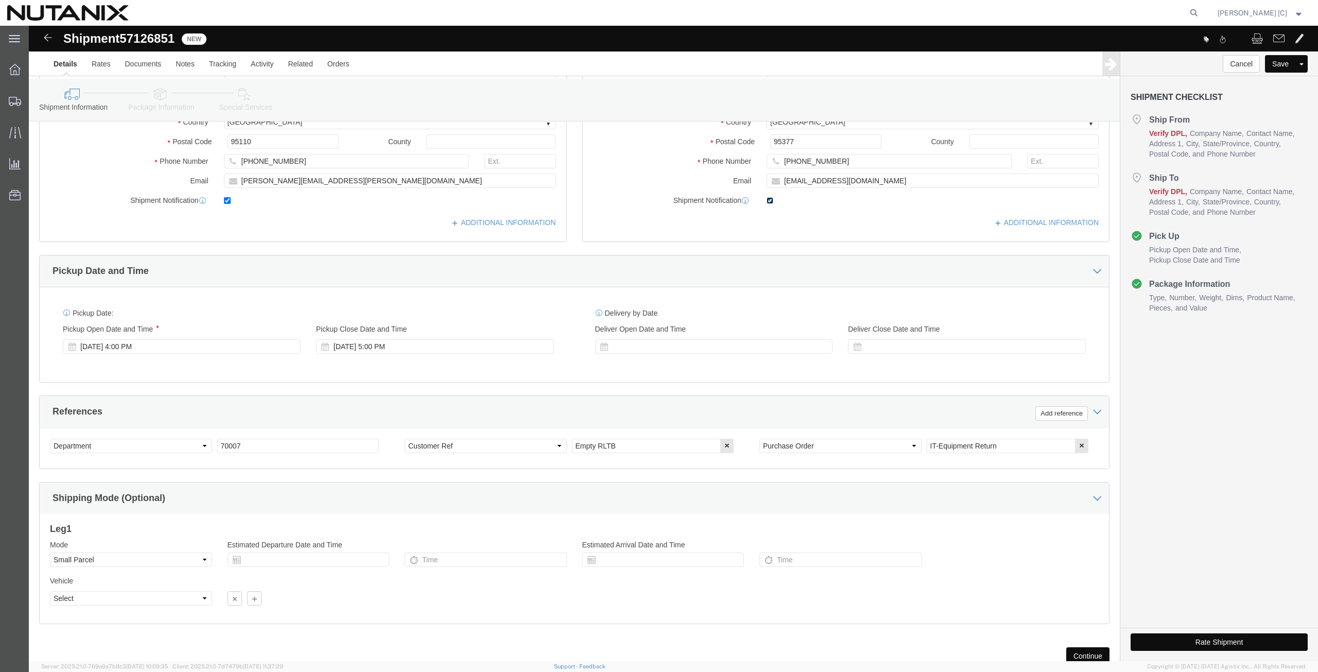
scroll to position [251, 0]
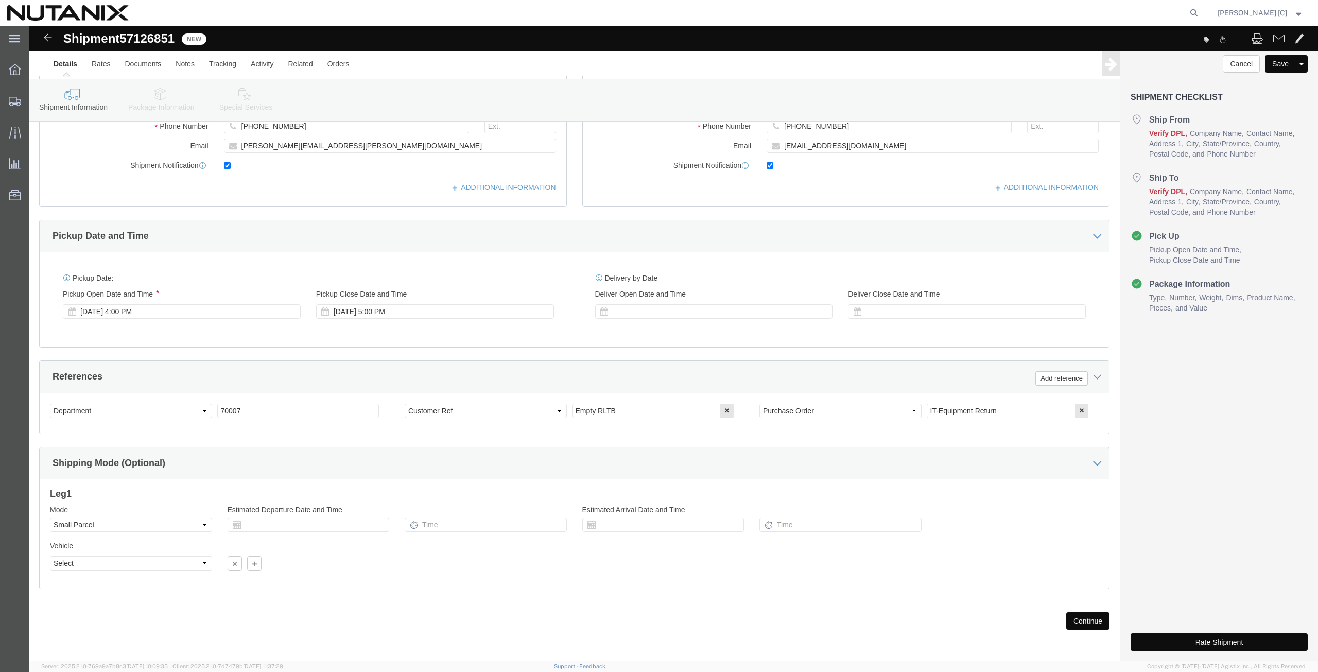
click button "Continue"
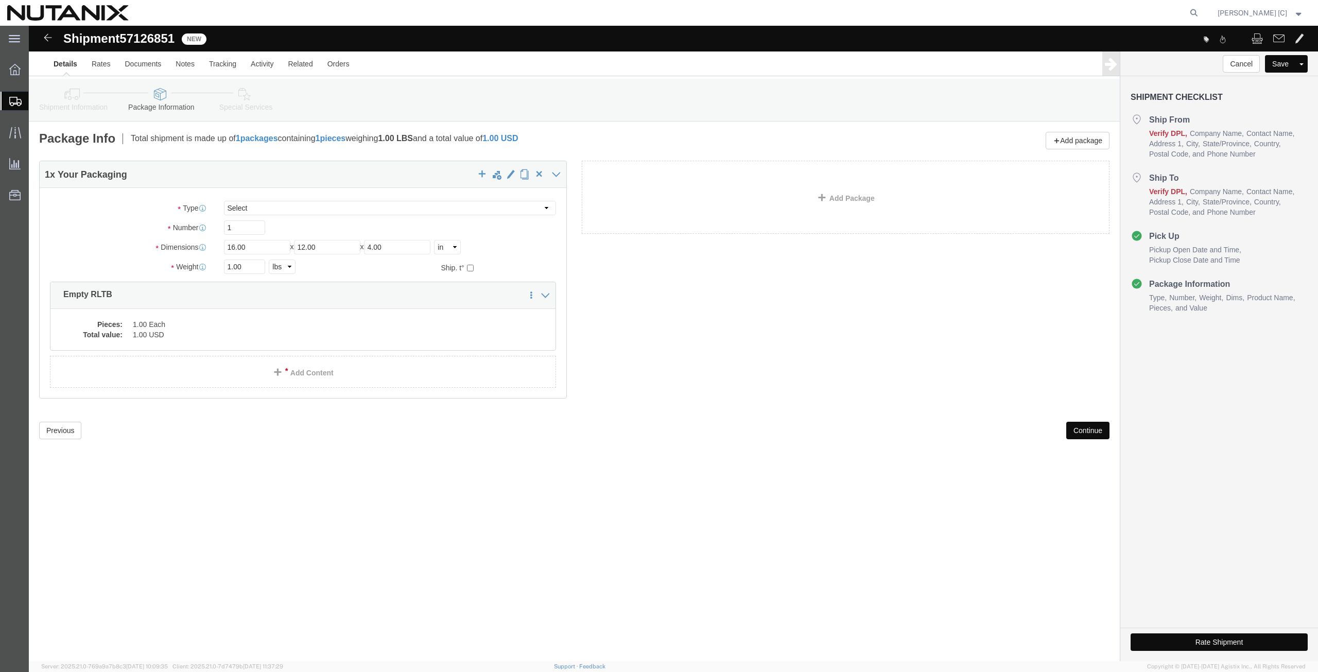
click button "Continue"
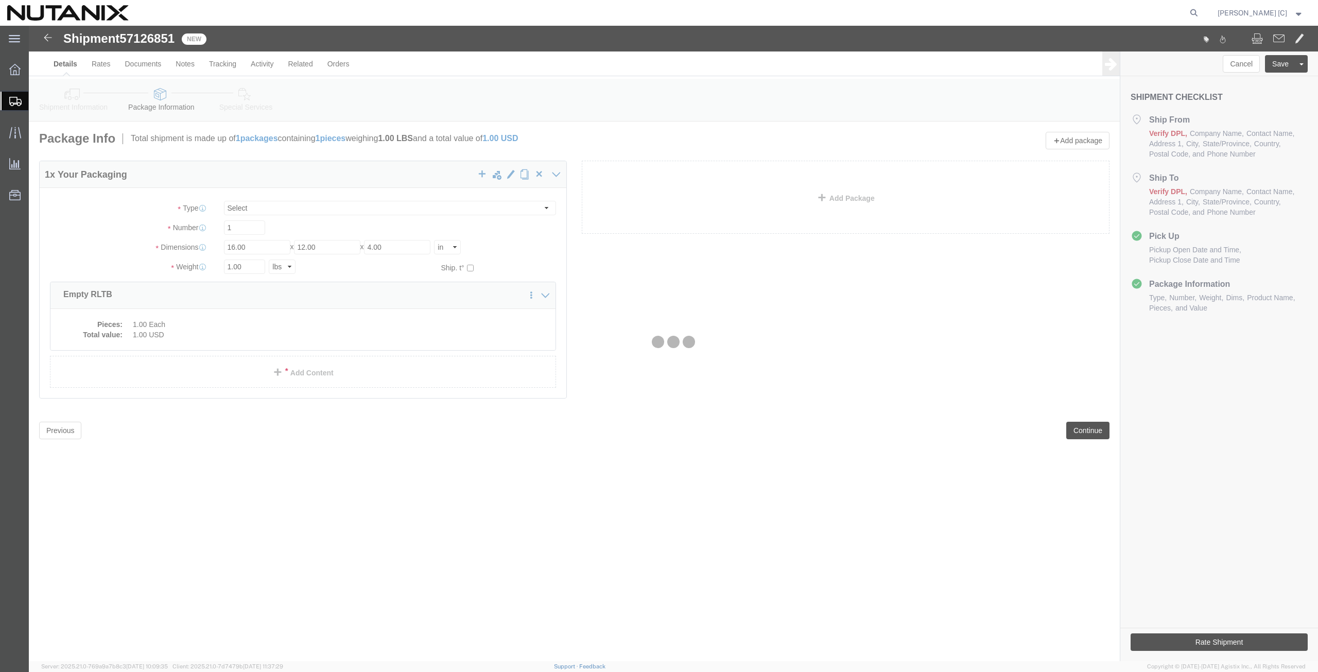
select select
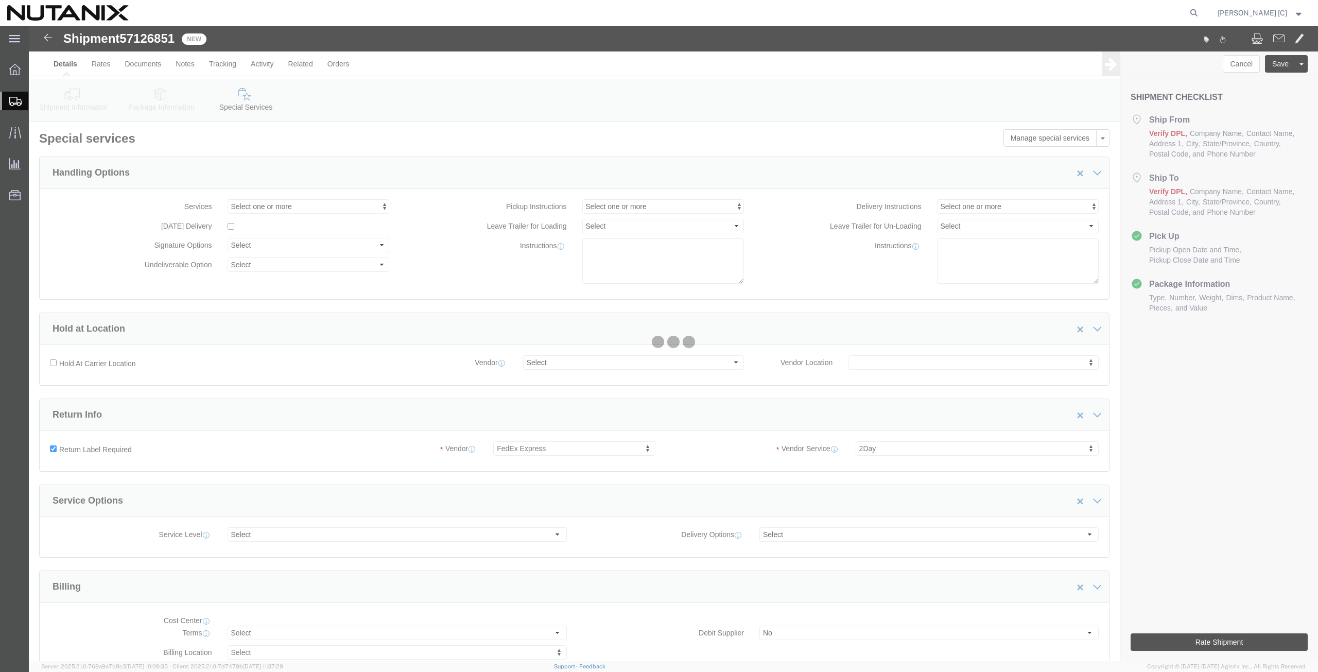
select select "COSTCENTER"
select select "59656"
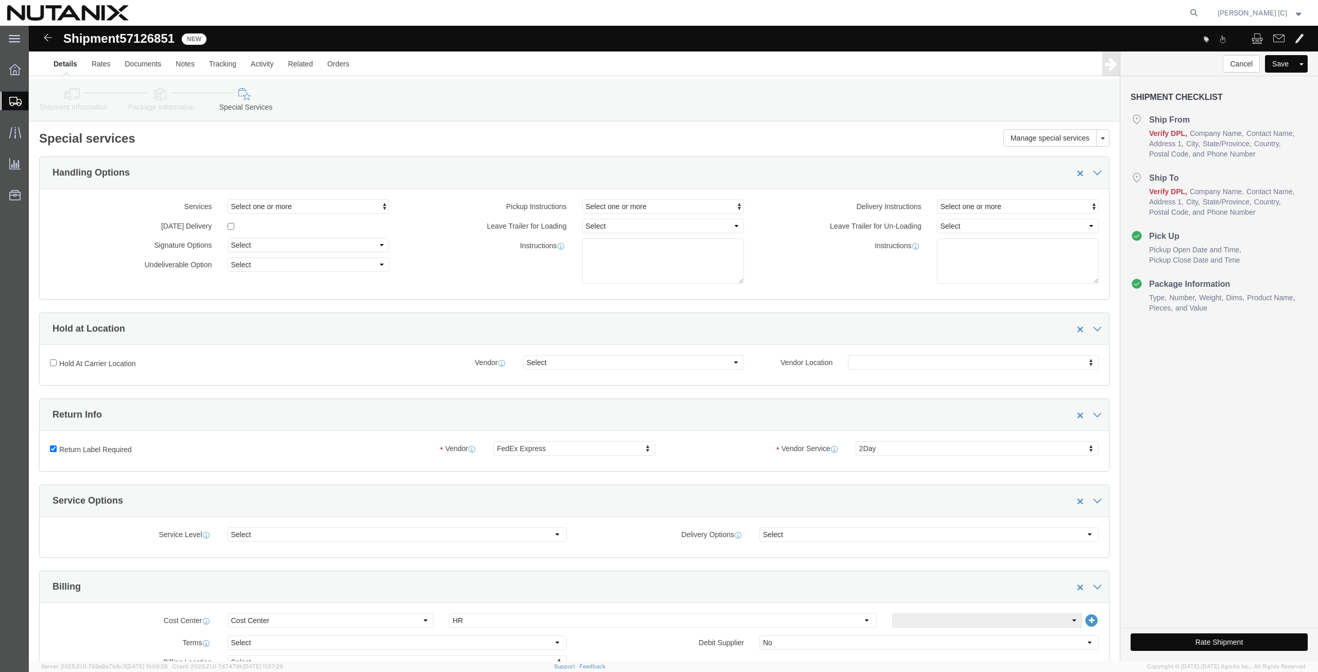
click div "Return Label Required Vendor FedEx Express Vendor Vendor Select UPS Blue Dart F…"
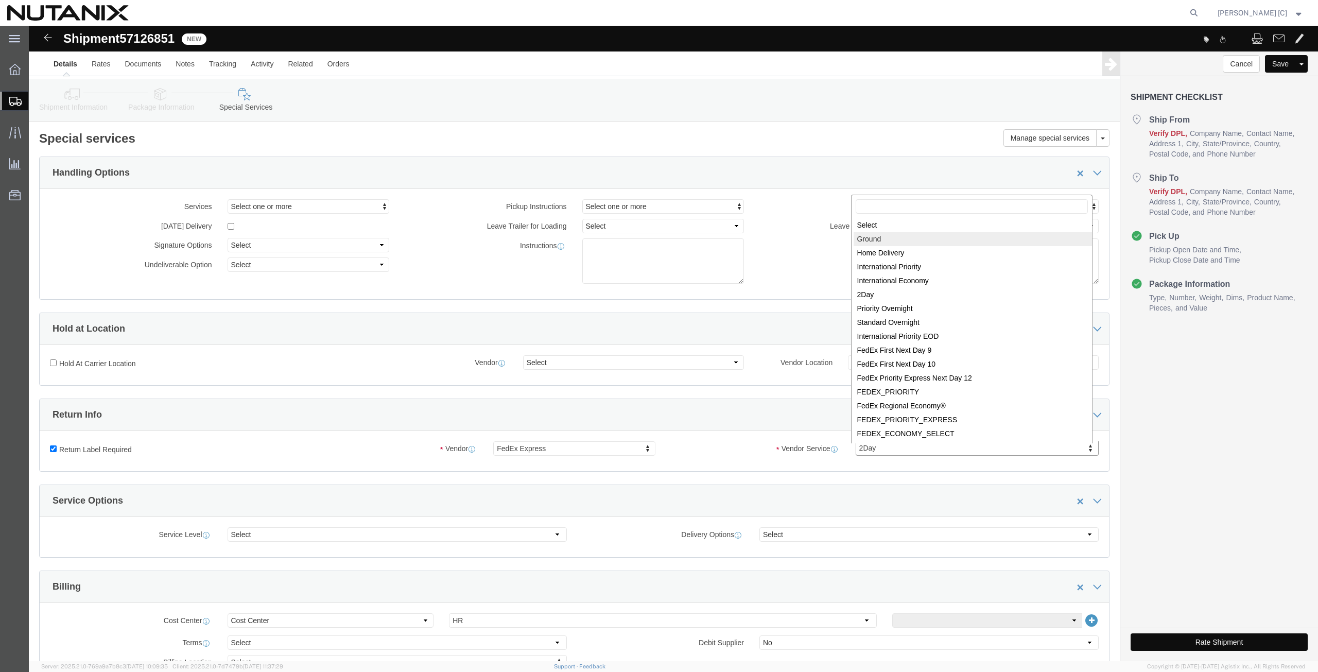
select select "12"
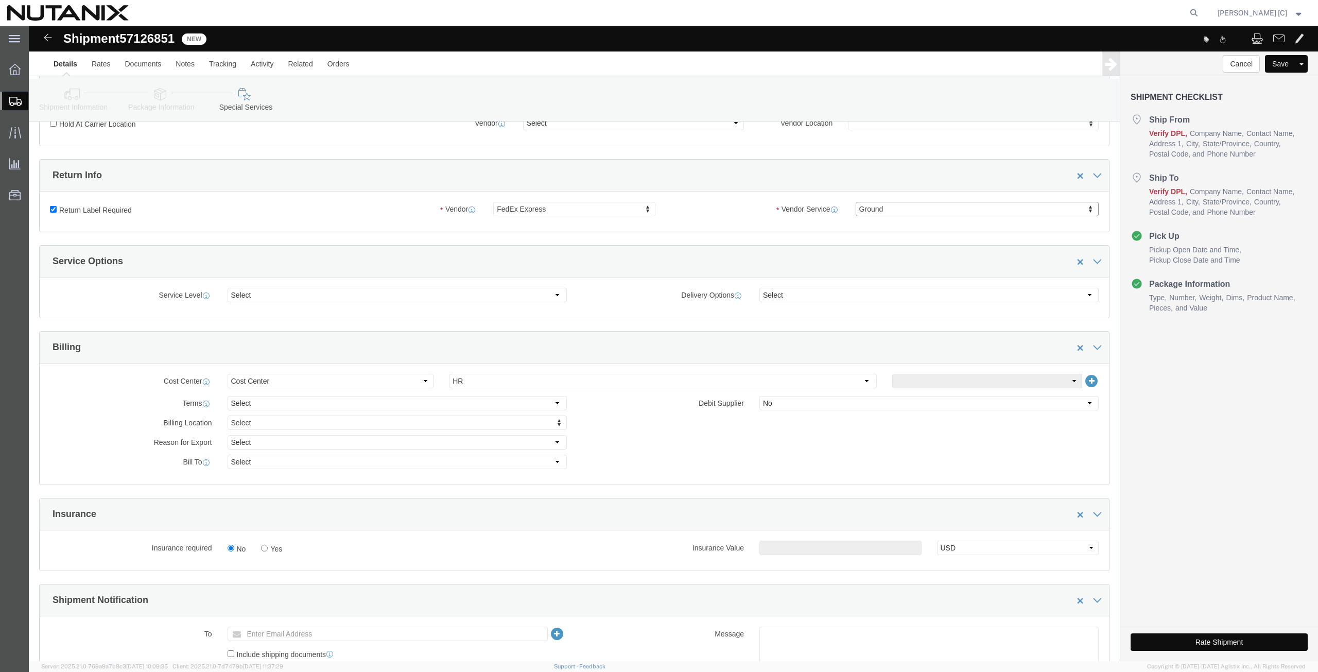
scroll to position [360, 0]
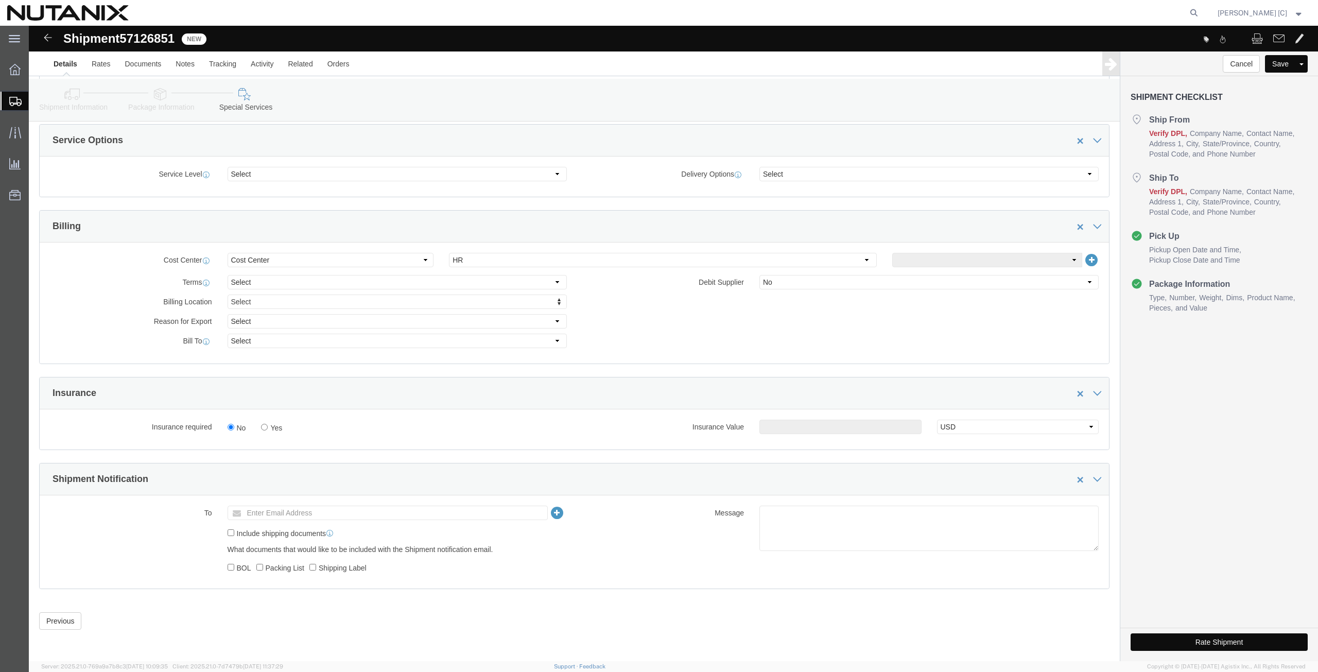
click button "Rate Shipment"
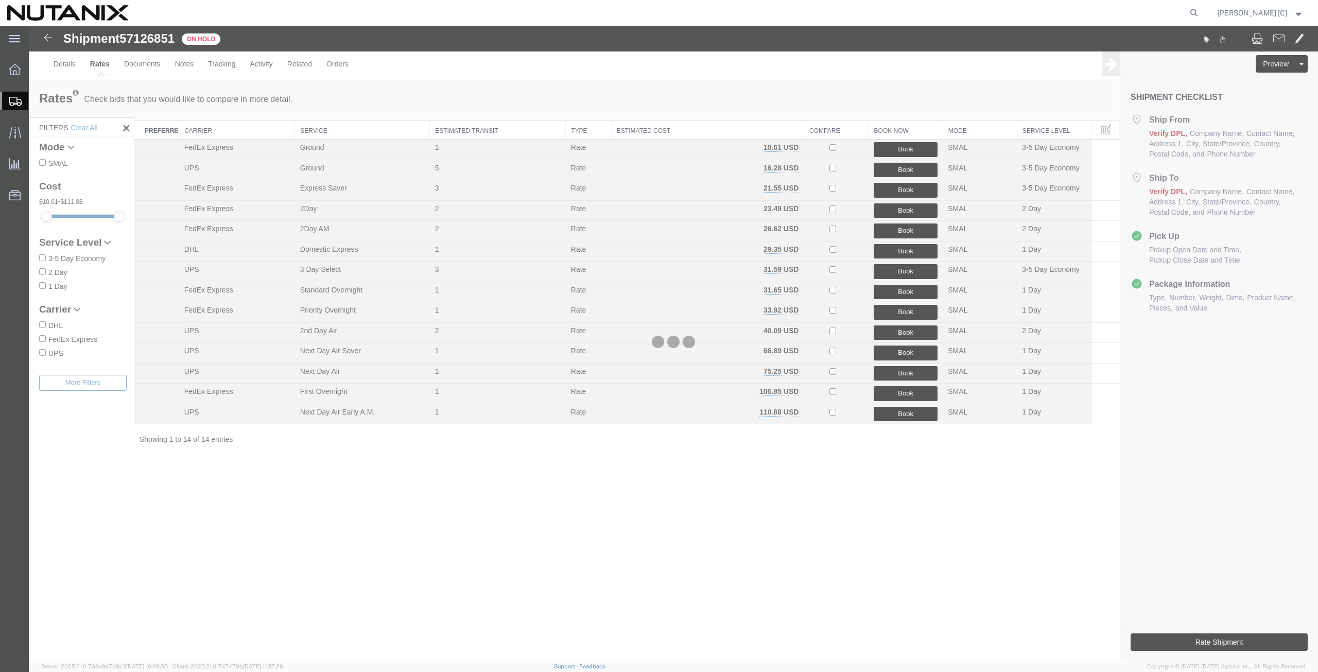
scroll to position [0, 0]
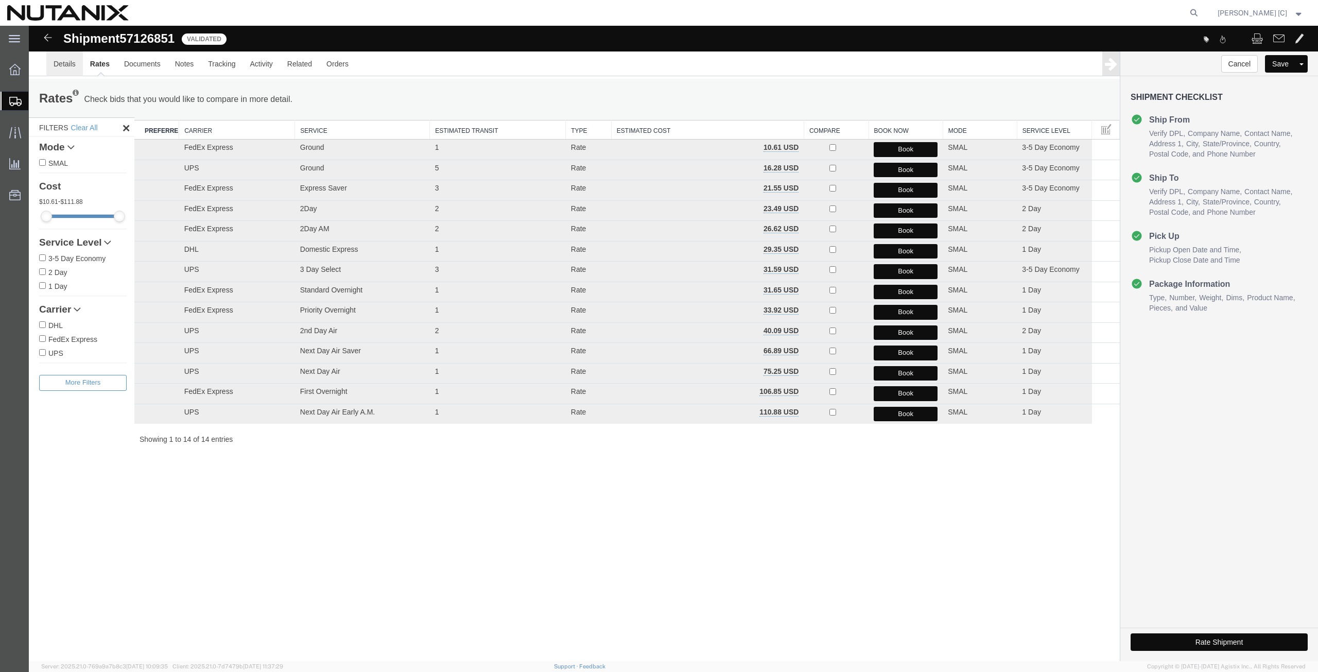
click at [75, 60] on link "Details" at bounding box center [64, 63] width 37 height 25
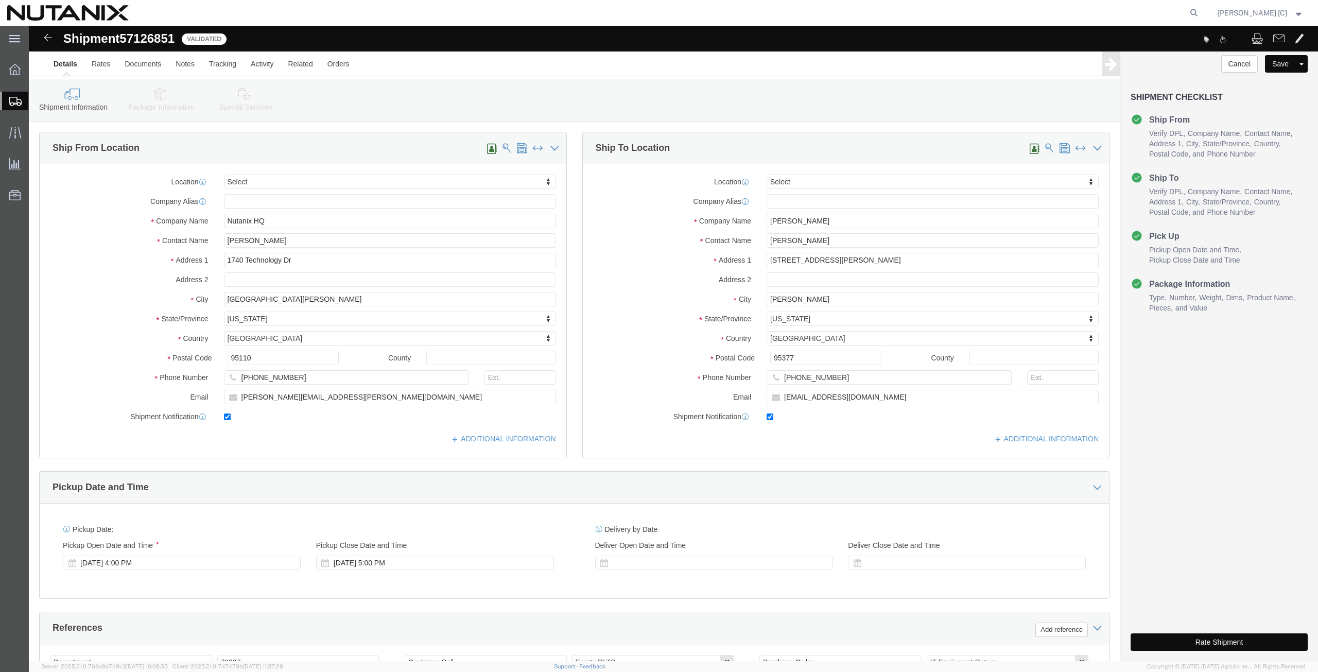
click link "Special Services"
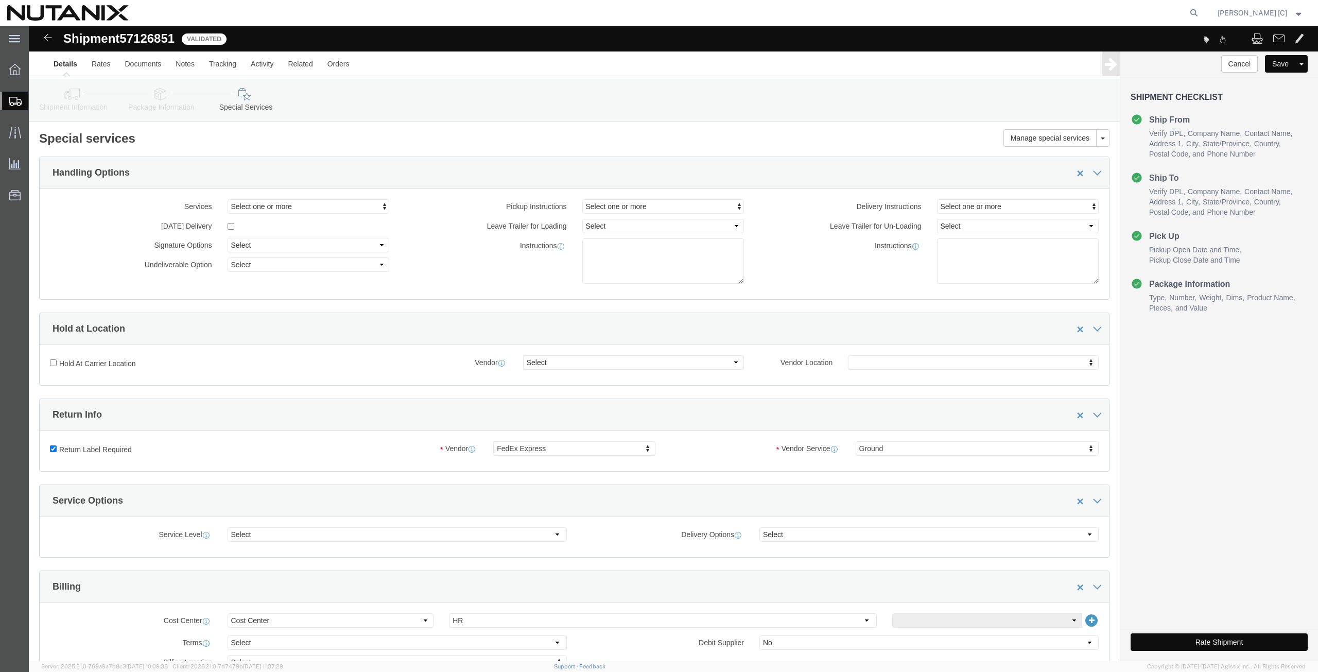
click button "Rate Shipment"
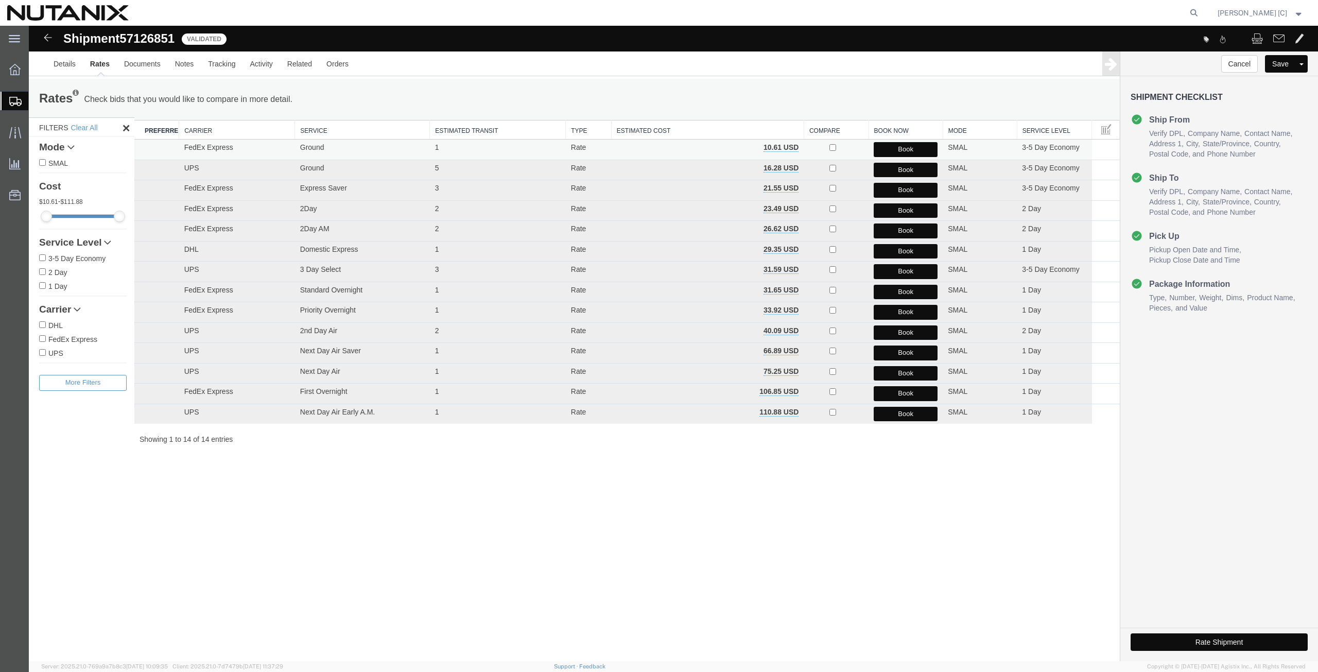
click at [899, 145] on button "Book" at bounding box center [905, 149] width 64 height 15
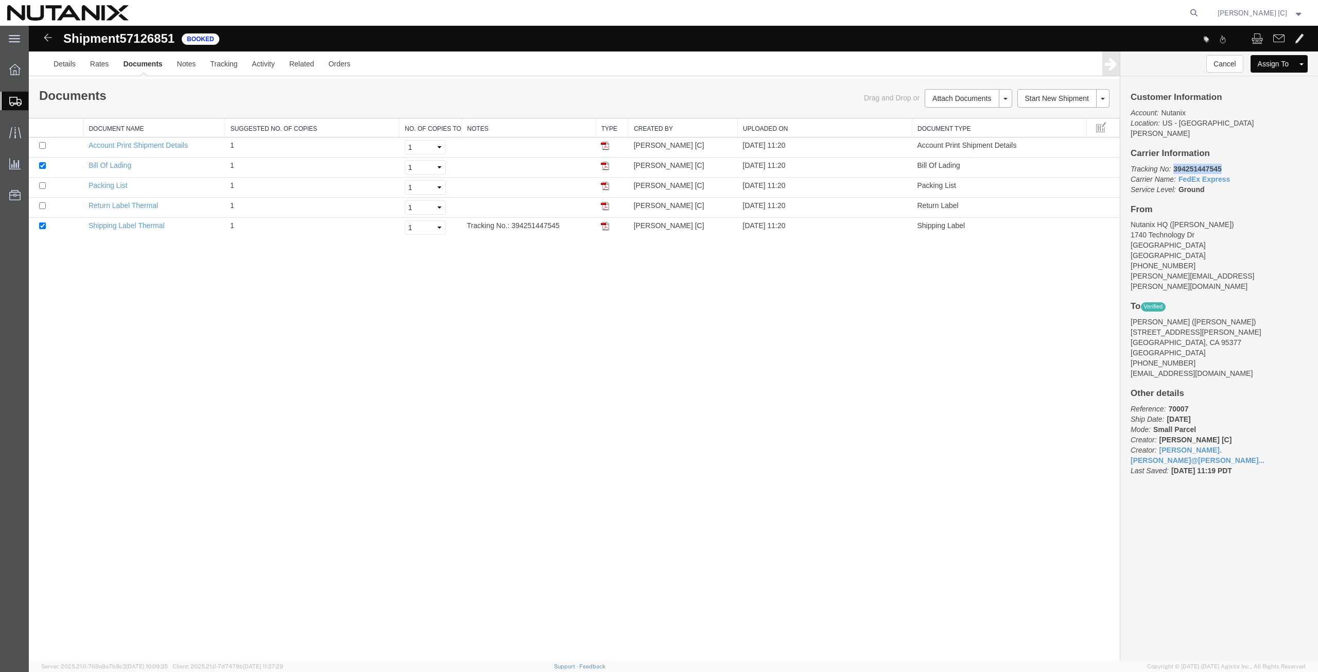
drag, startPoint x: 1225, startPoint y: 156, endPoint x: 1173, endPoint y: 159, distance: 52.6
click at [1173, 164] on p "Tracking No: 394251447545 Carrier Name: FedEx Express FedEx Express Service Lev…" at bounding box center [1218, 179] width 177 height 31
copy b "394251447545"
click at [1234, 164] on p "Tracking No: 394251447545 Carrier Name: FedEx Express FedEx Express Service Lev…" at bounding box center [1218, 179] width 177 height 31
drag, startPoint x: 1224, startPoint y: 158, endPoint x: 1174, endPoint y: 163, distance: 50.1
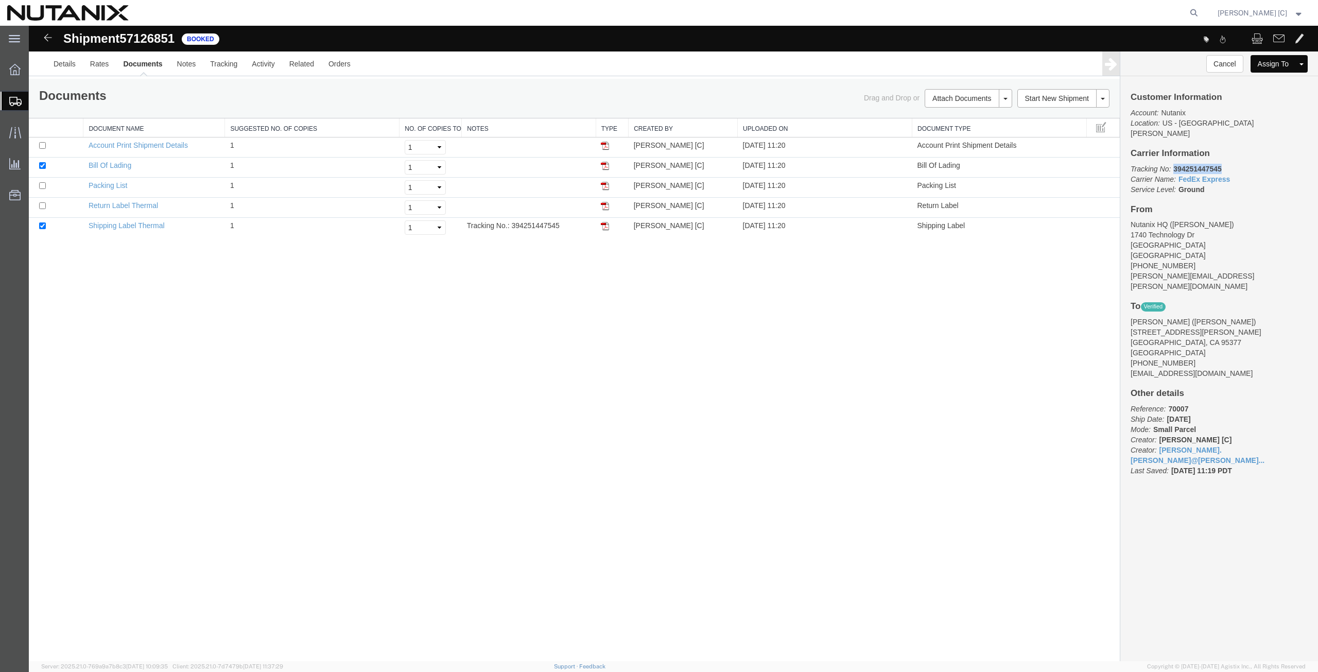
click at [1174, 164] on p "Tracking No: 394251447545 Carrier Name: FedEx Express FedEx Express Service Lev…" at bounding box center [1218, 179] width 177 height 31
copy b "394251447545"
click at [608, 206] on img at bounding box center [605, 206] width 8 height 8
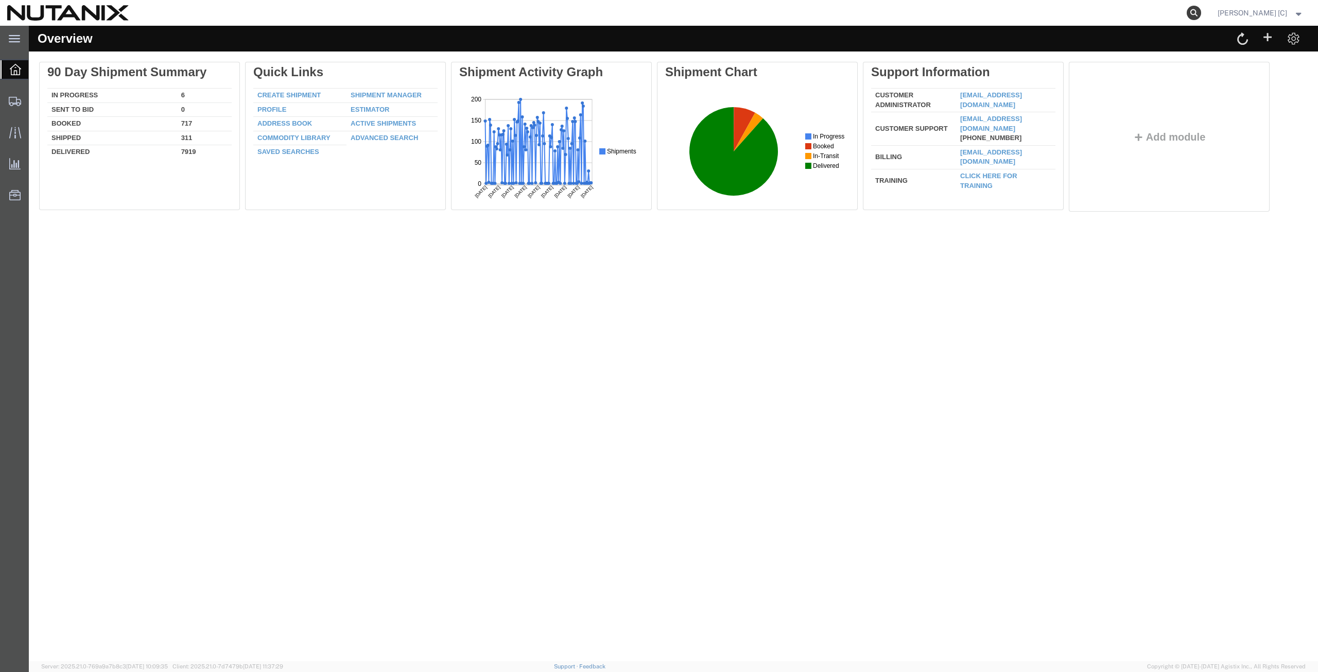
click at [1197, 13] on icon at bounding box center [1193, 13] width 14 height 14
click at [889, 14] on input "search" at bounding box center [1029, 13] width 313 height 25
paste input "394243435808"
type input "394243435808"
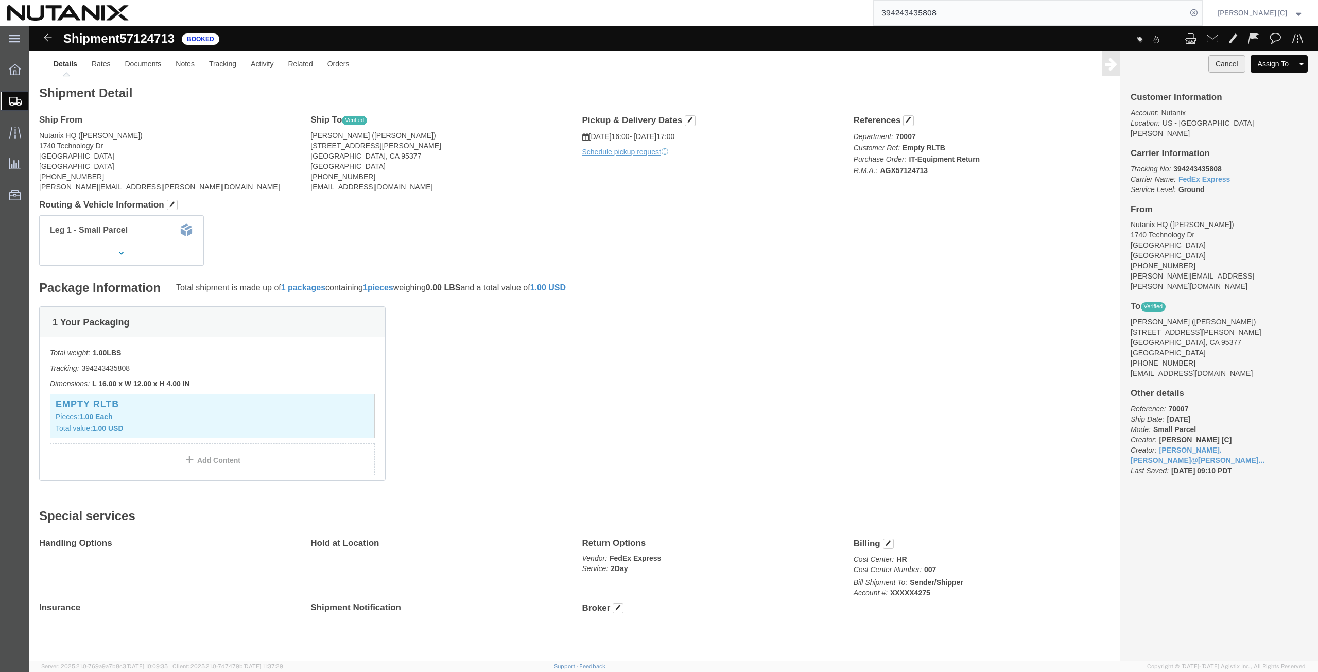
click button "Cancel"
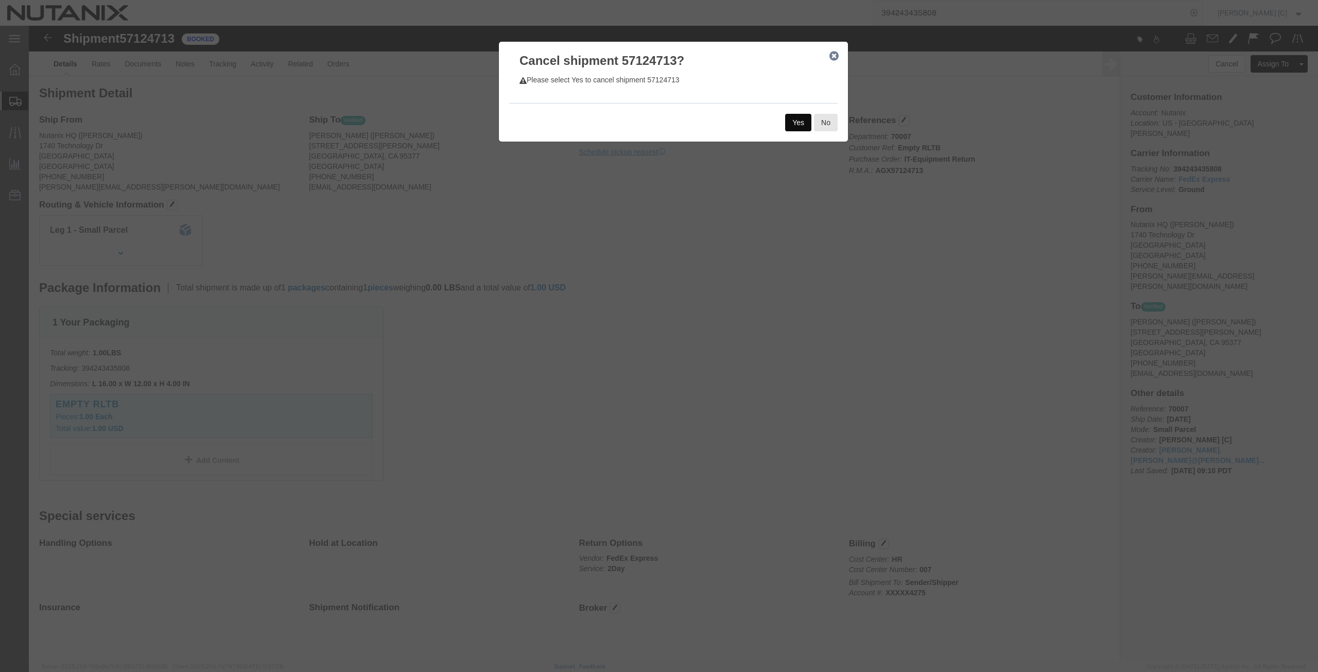
click button "Yes"
